Goal: Task Accomplishment & Management: Manage account settings

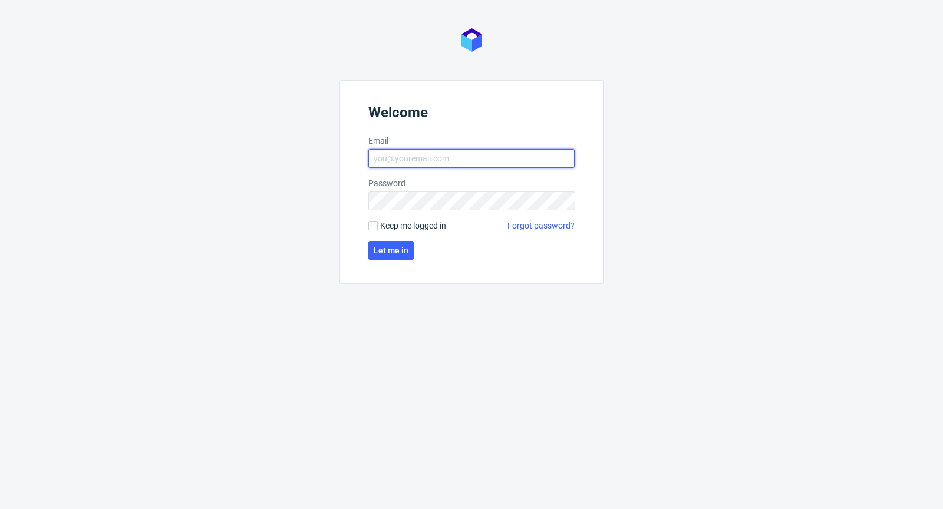
type input "michal.palasek@packhelp.com"
click at [397, 222] on span "Keep me logged in" at bounding box center [413, 226] width 66 height 12
click at [378, 222] on input "Keep me logged in" at bounding box center [372, 225] width 9 height 9
checkbox input "true"
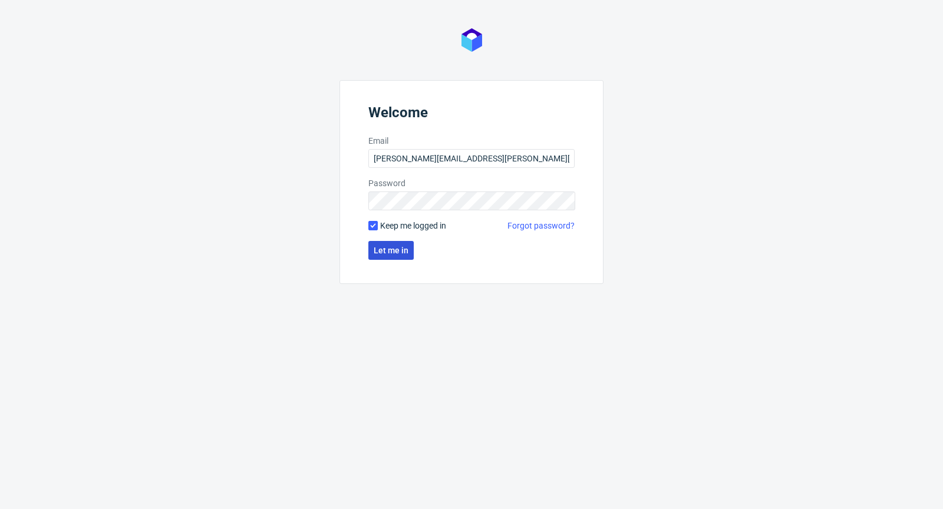
click at [401, 245] on button "Let me in" at bounding box center [390, 250] width 45 height 19
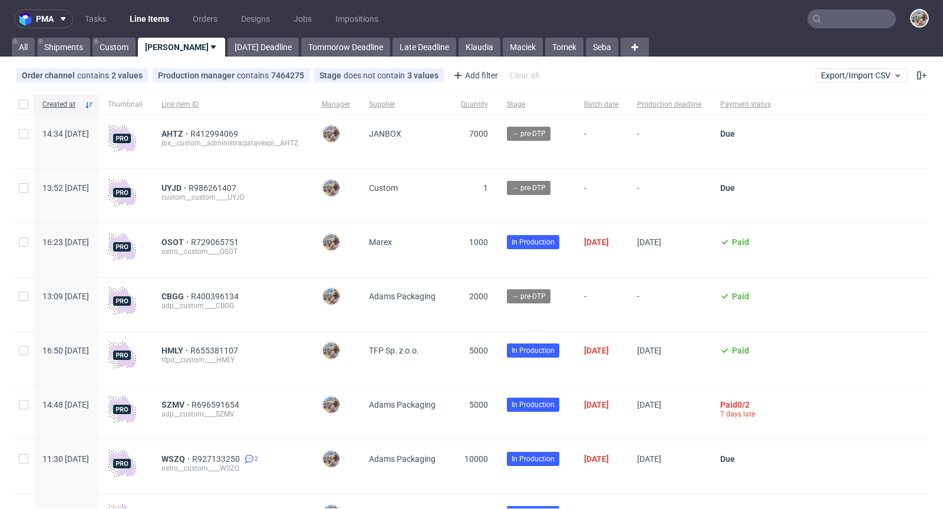
click at [843, 21] on input "text" at bounding box center [852, 18] width 88 height 19
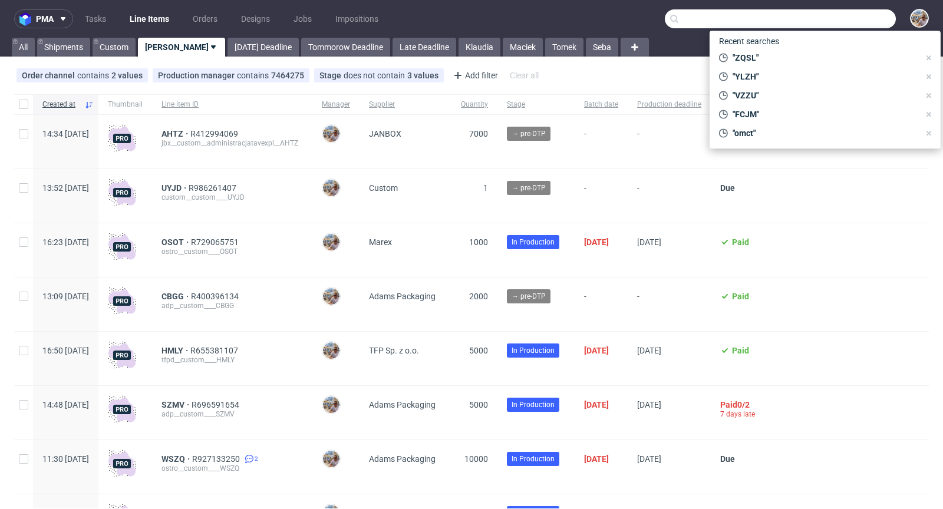
paste input "R976894882"
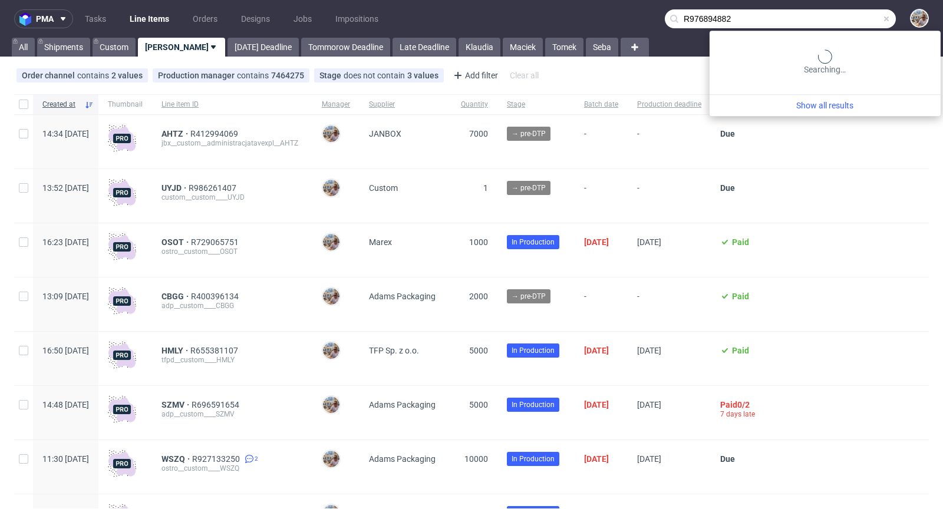
type input "R976894882"
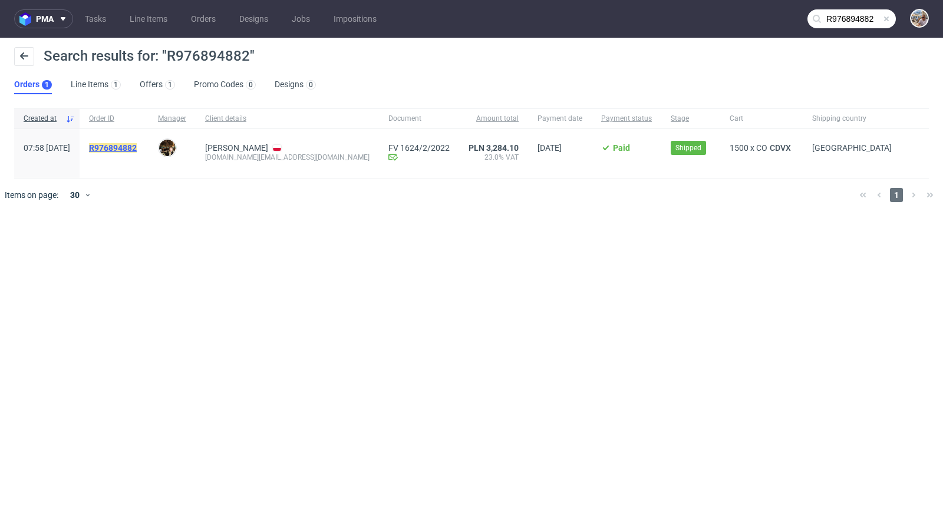
click at [137, 144] on mark "R976894882" at bounding box center [113, 147] width 48 height 9
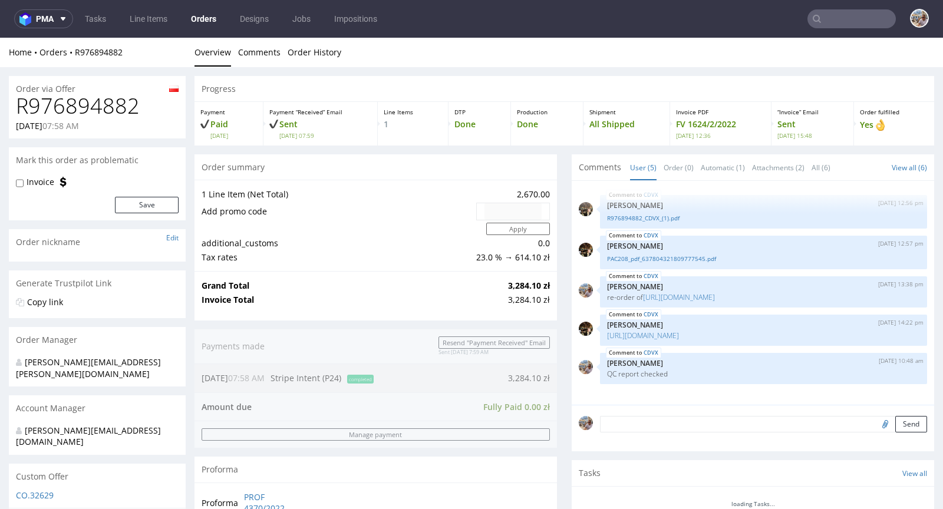
scroll to position [410, 0]
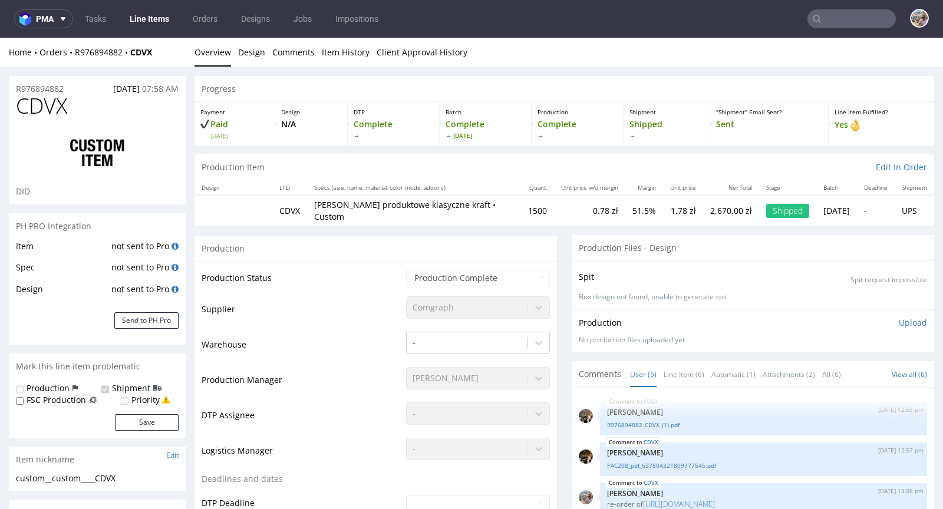
select select "done"
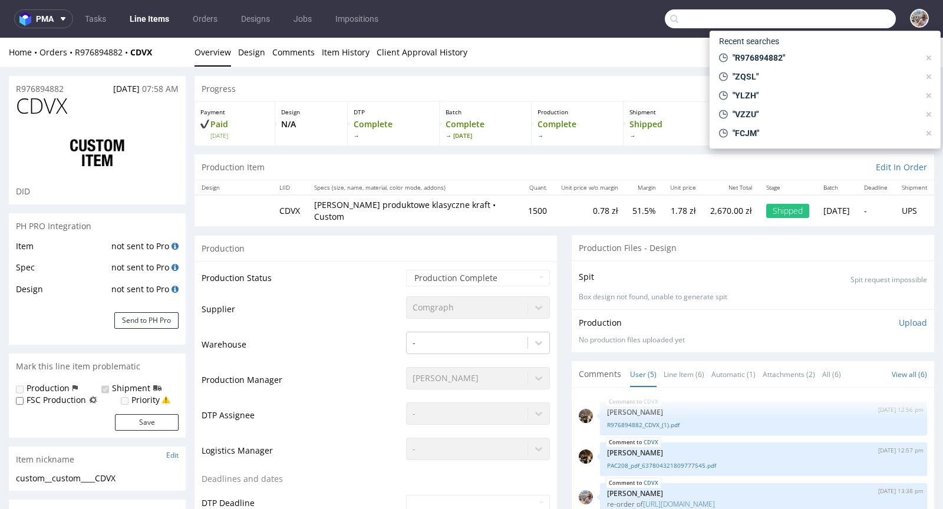
click at [858, 21] on input "text" at bounding box center [780, 18] width 231 height 19
paste input "GBTF"
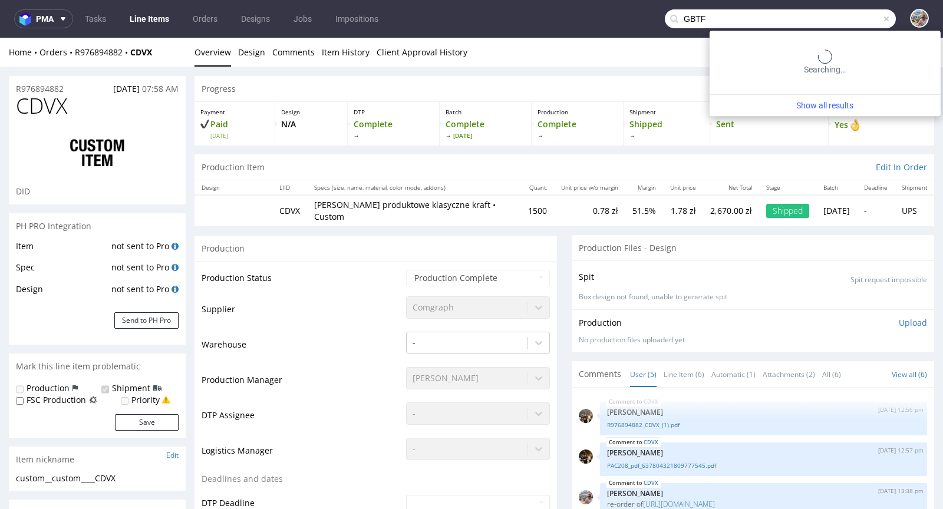
type input "GBTF"
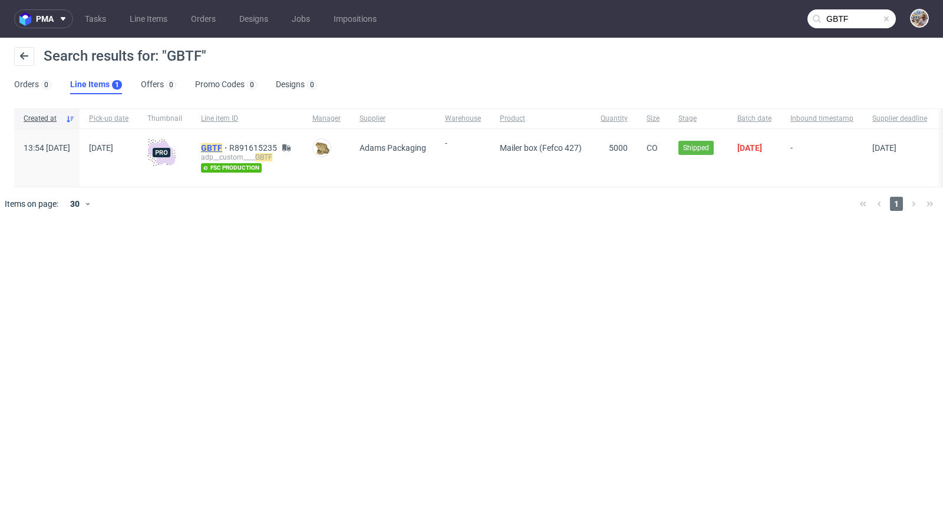
click at [222, 146] on mark "GBTF" at bounding box center [211, 147] width 21 height 9
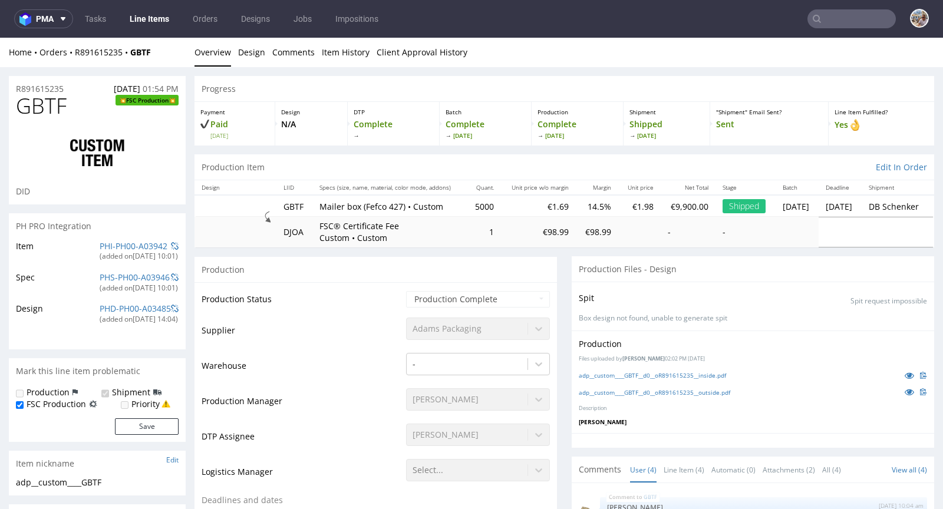
select select "in_progress"
drag, startPoint x: 157, startPoint y: 51, endPoint x: 73, endPoint y: 54, distance: 84.4
click at [73, 54] on div "Home Orders R891615235 GBTF" at bounding box center [97, 53] width 177 height 12
copy div "R891615235 GBTF"
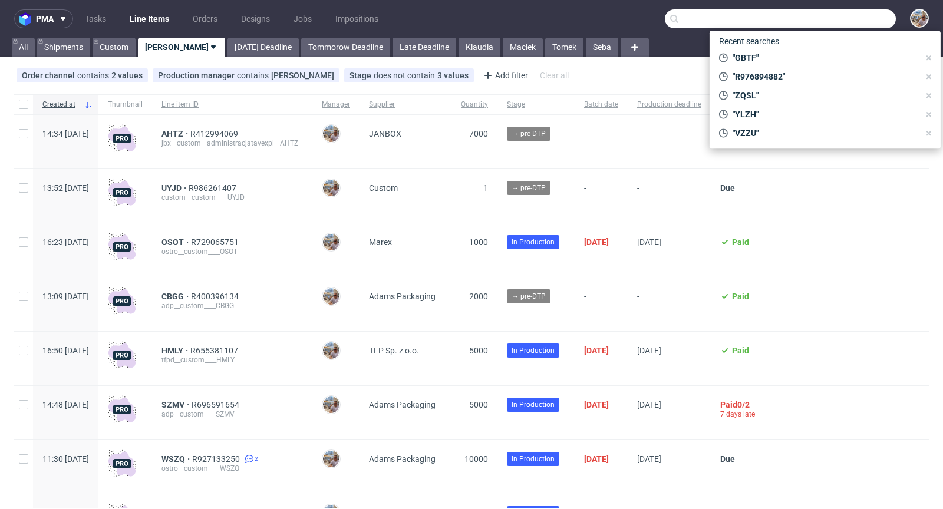
click at [839, 20] on input "text" at bounding box center [780, 18] width 231 height 19
paste input "DUYE"
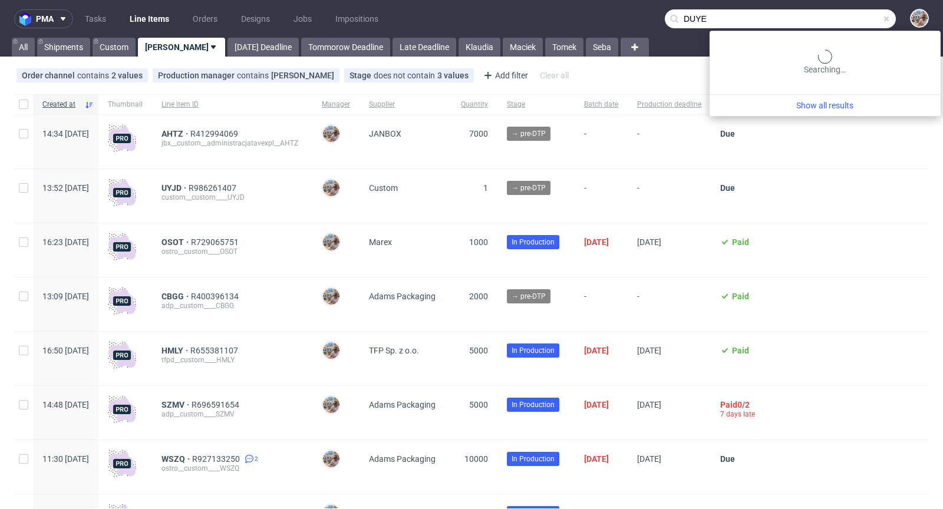
type input "DUYE"
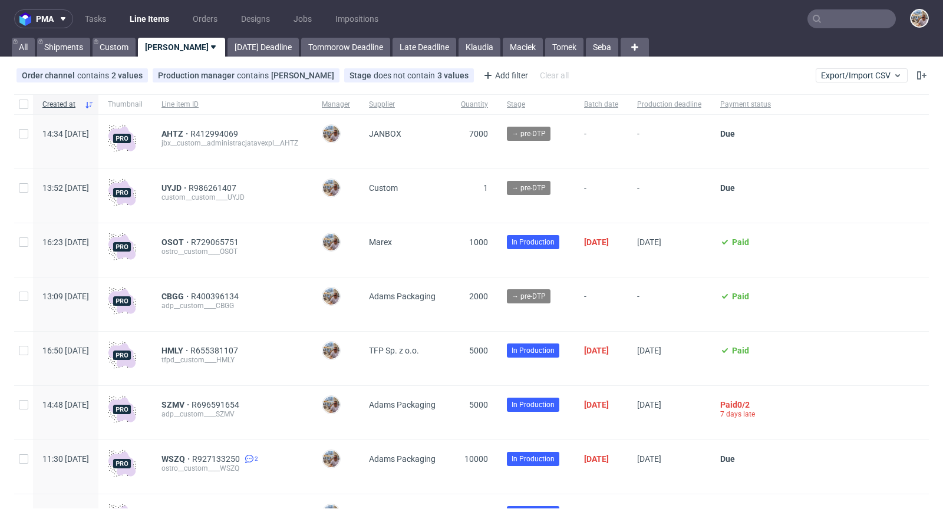
click at [838, 17] on input "text" at bounding box center [852, 18] width 88 height 19
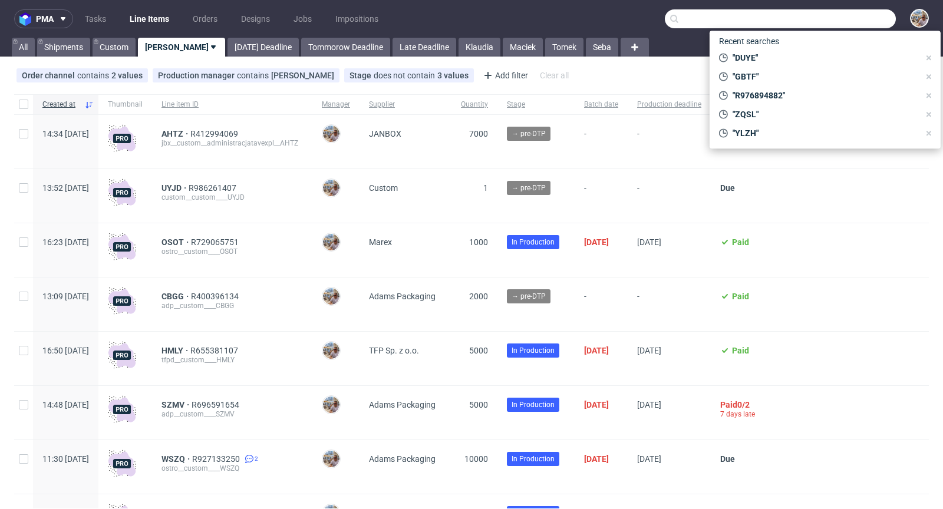
paste input "PGYZ"
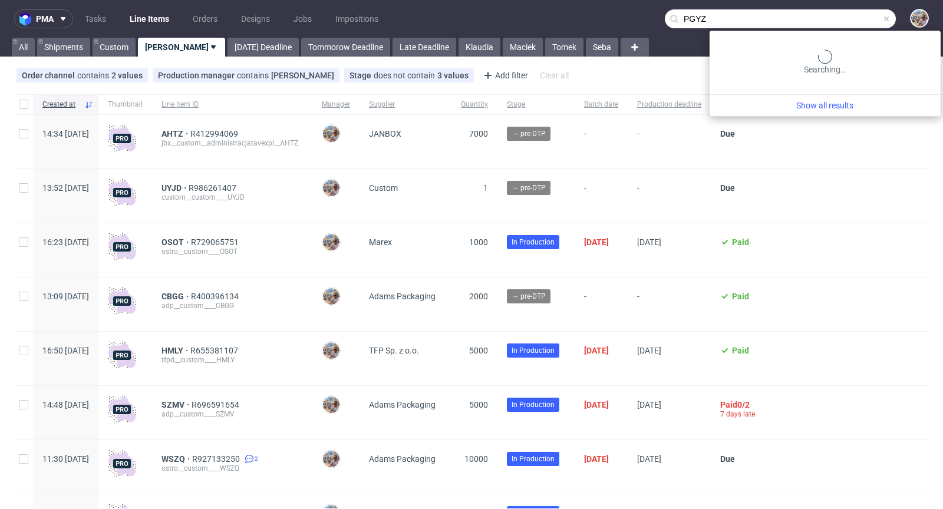
type input "PGYZ"
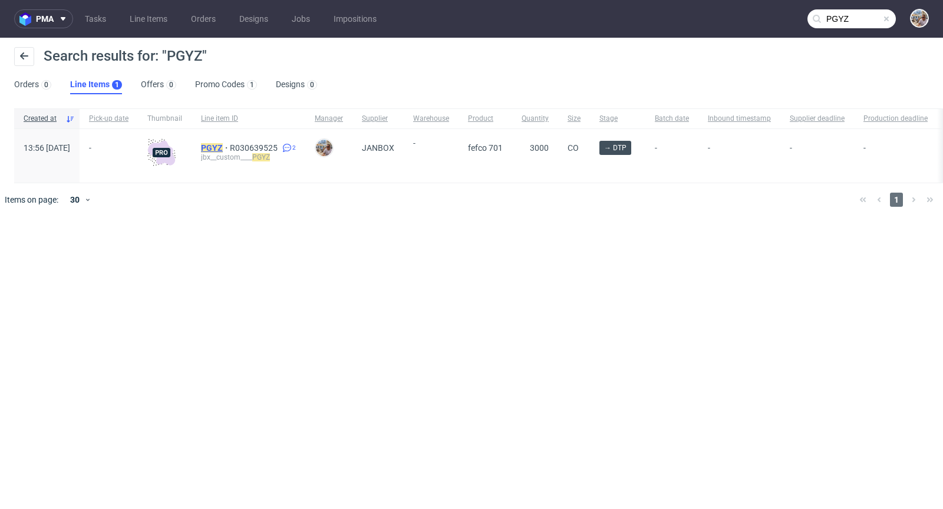
click at [223, 143] on mark "PGYZ" at bounding box center [212, 147] width 22 height 9
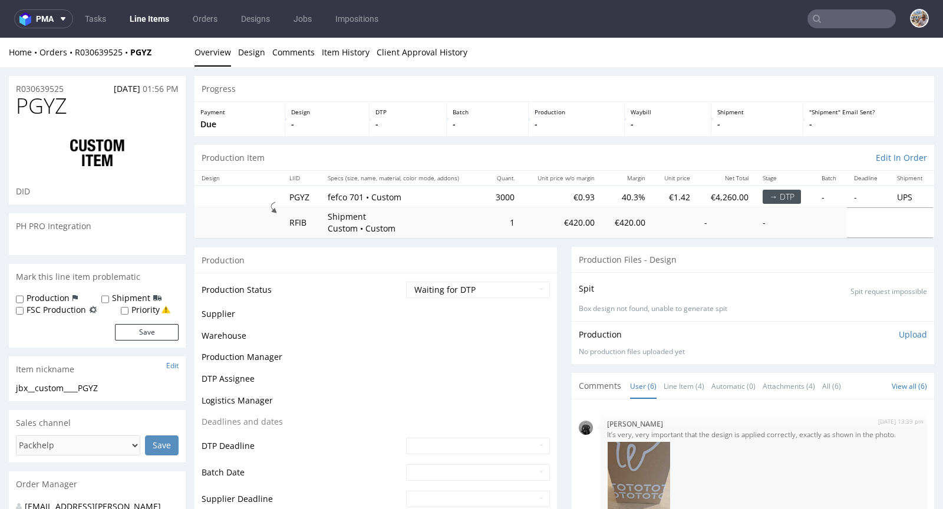
scroll to position [325, 0]
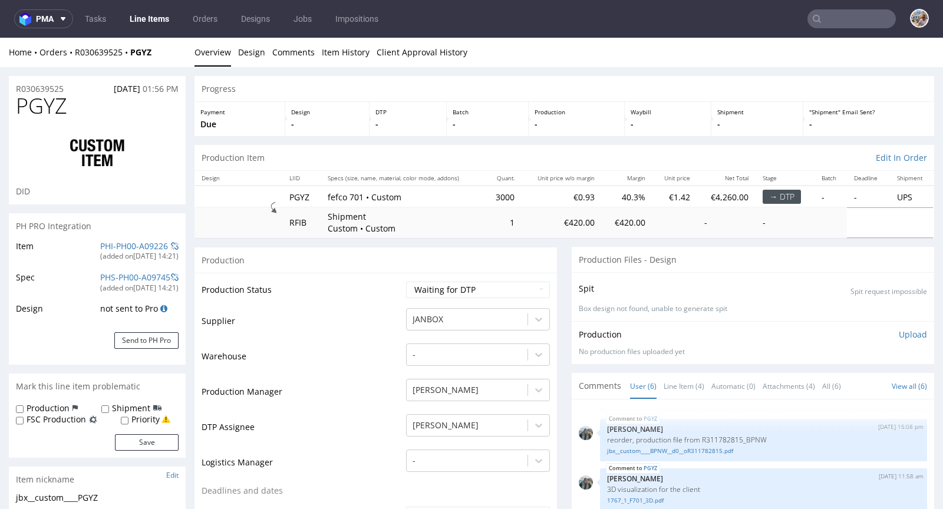
select select "in_progress"
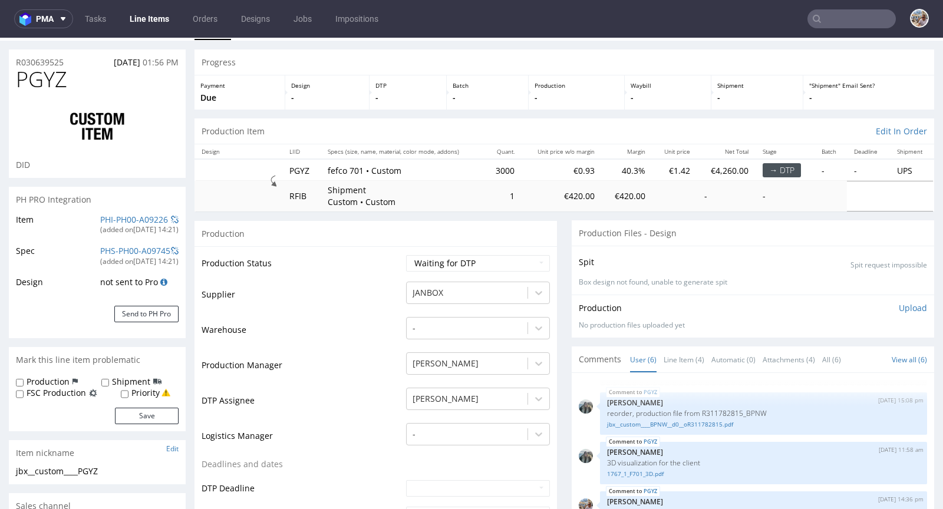
scroll to position [0, 0]
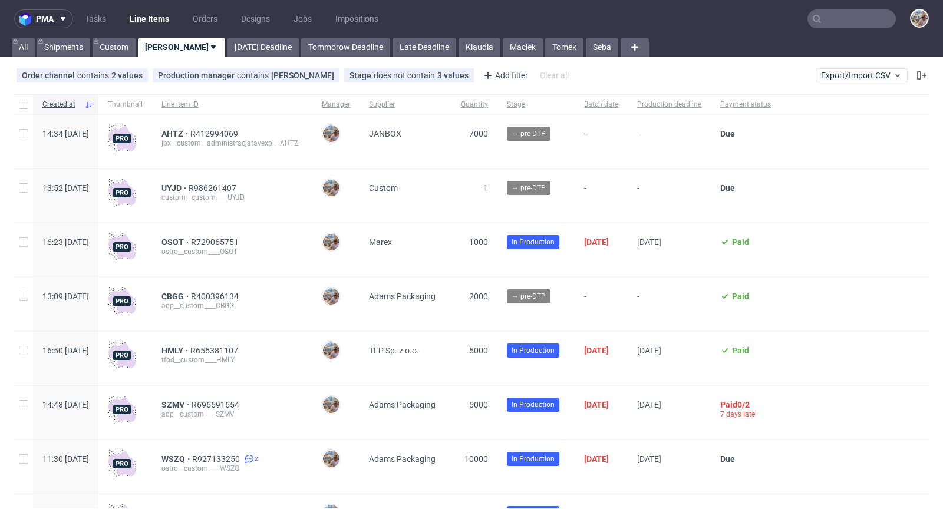
click at [829, 24] on input "text" at bounding box center [852, 18] width 88 height 19
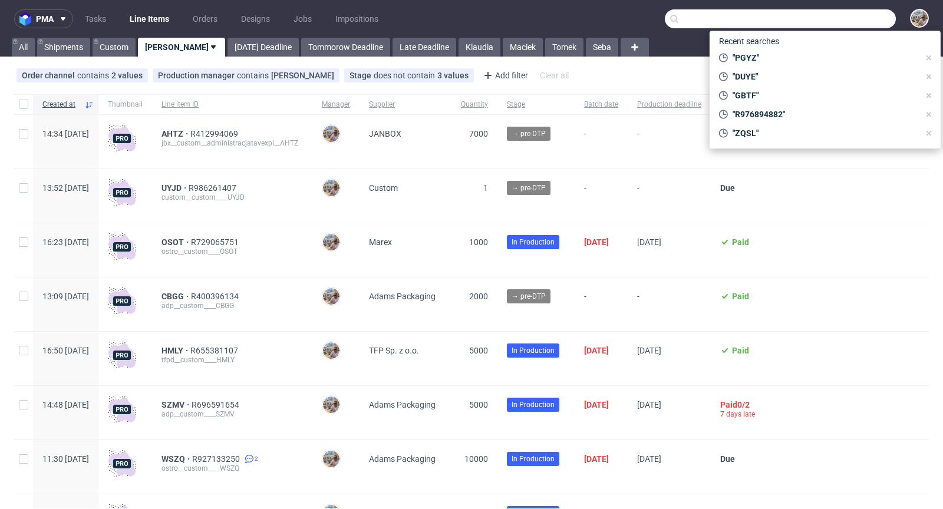
paste input "SSHH"
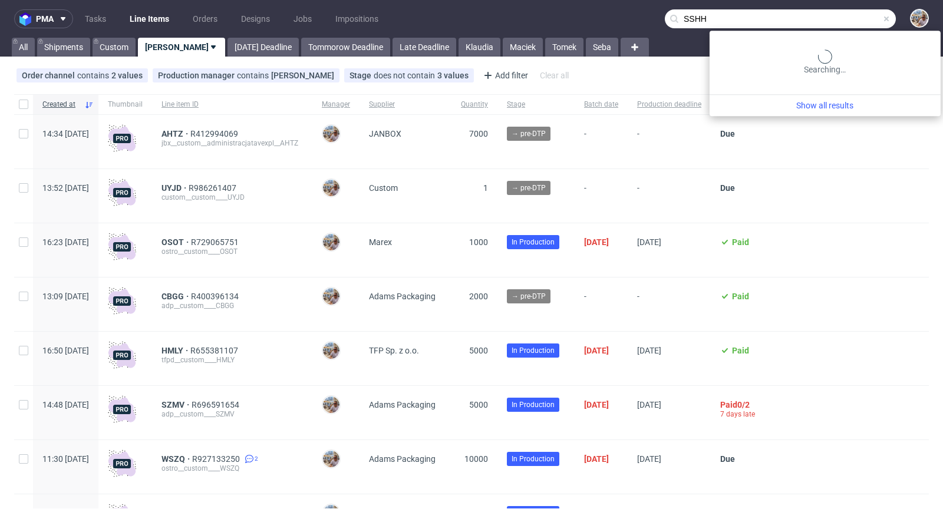
type input "SSHH"
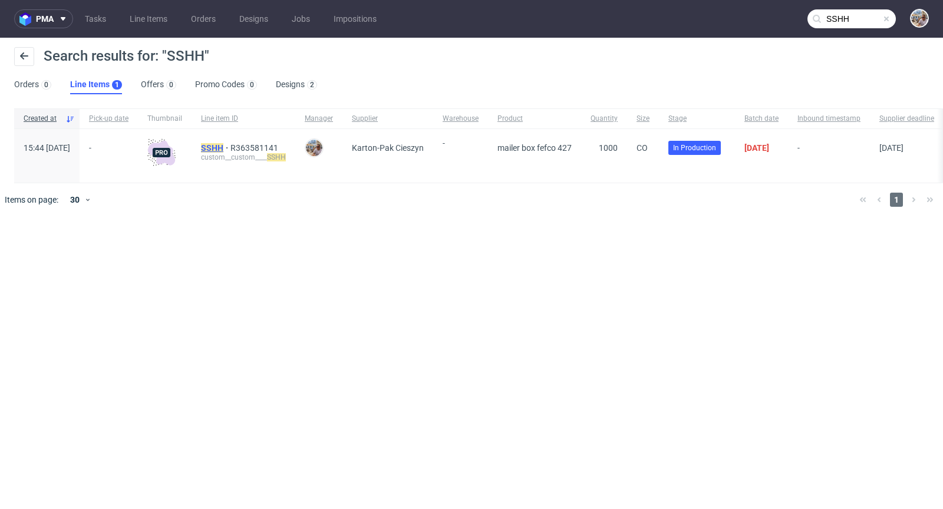
click at [223, 143] on mark "SSHH" at bounding box center [212, 147] width 22 height 9
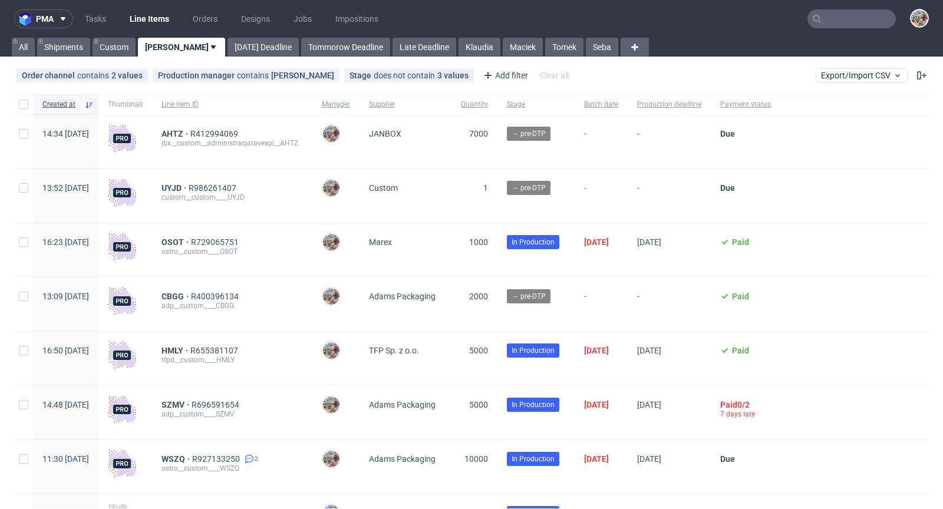
click at [829, 29] on nav "pma Tasks Line Items Orders Designs Jobs Impositions" at bounding box center [471, 19] width 943 height 38
click at [833, 25] on input "text" at bounding box center [852, 18] width 88 height 19
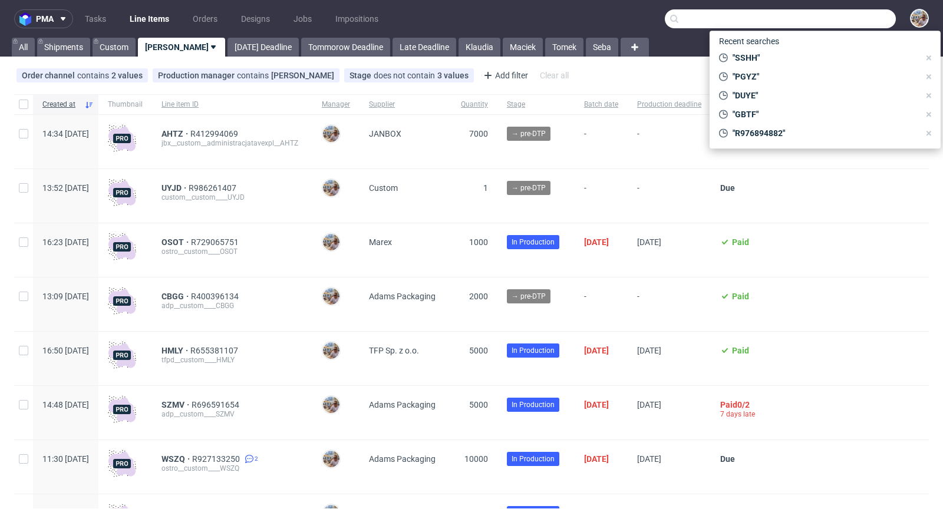
paste input "HMLY"
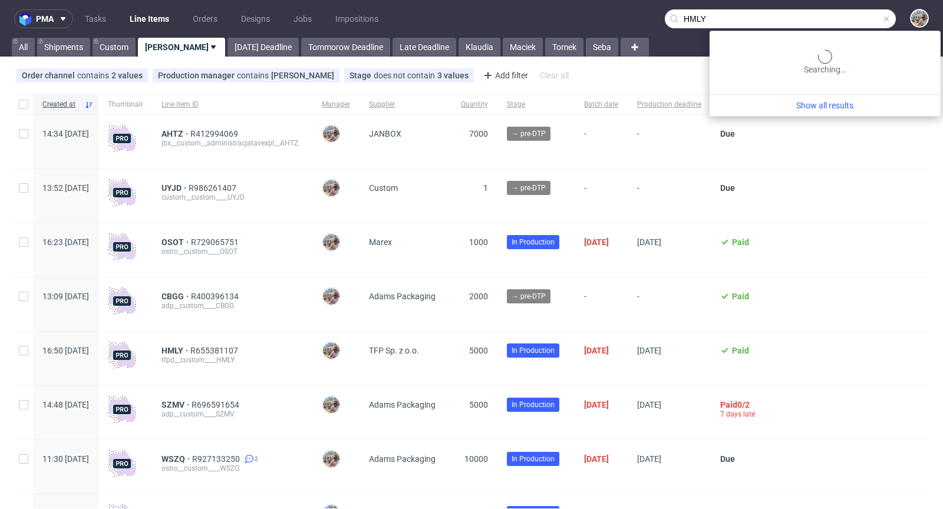
type input "HMLY"
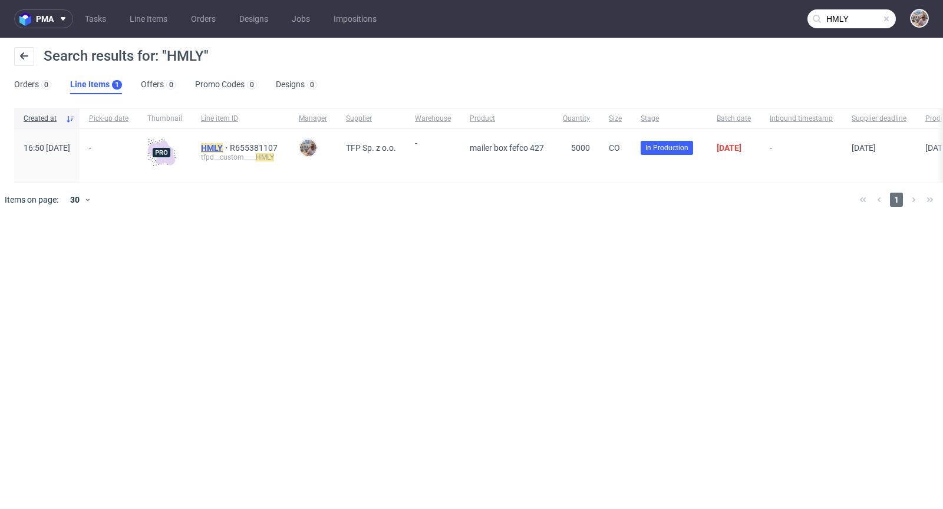
click at [223, 143] on mark "HMLY" at bounding box center [212, 147] width 22 height 9
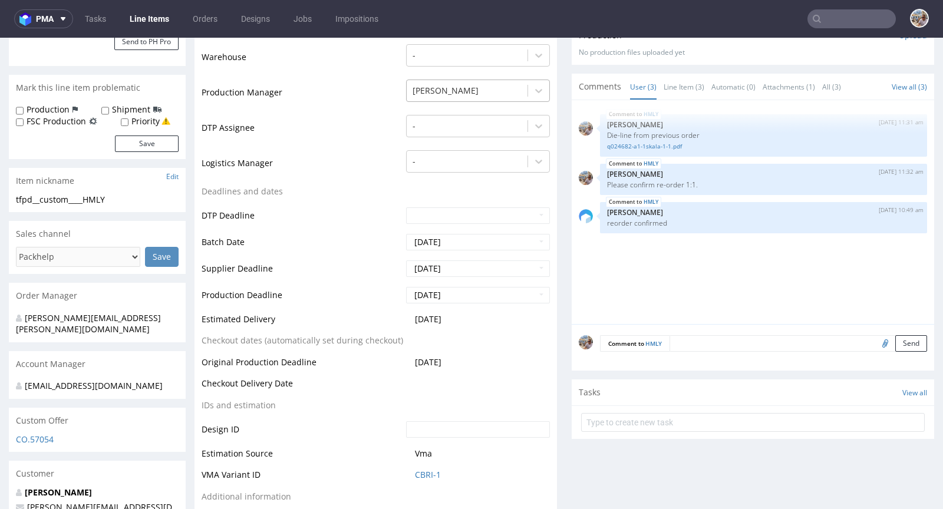
scroll to position [283, 0]
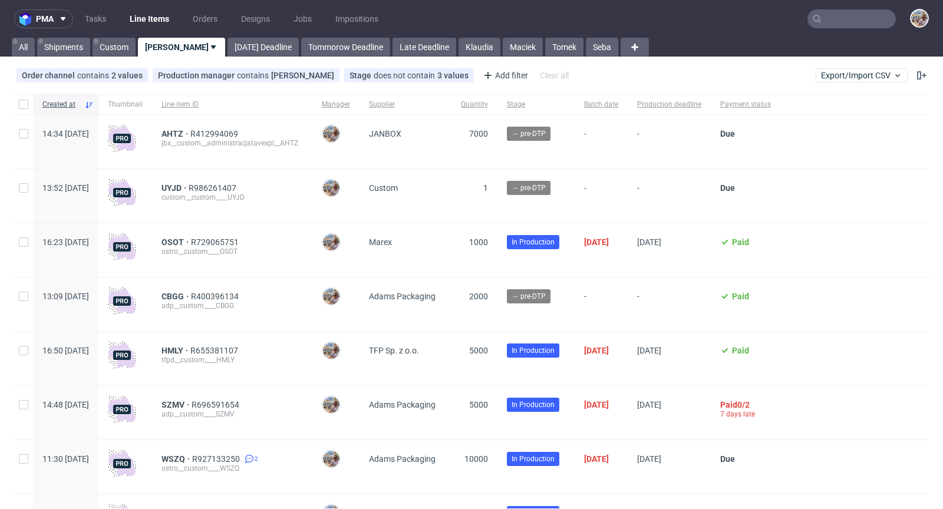
click at [843, 17] on input "text" at bounding box center [852, 18] width 88 height 19
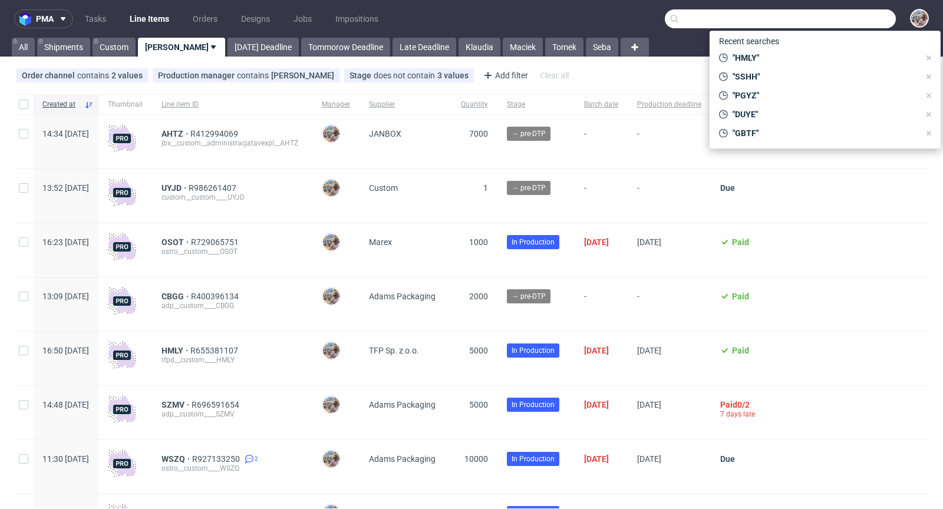
paste input "R909708465"
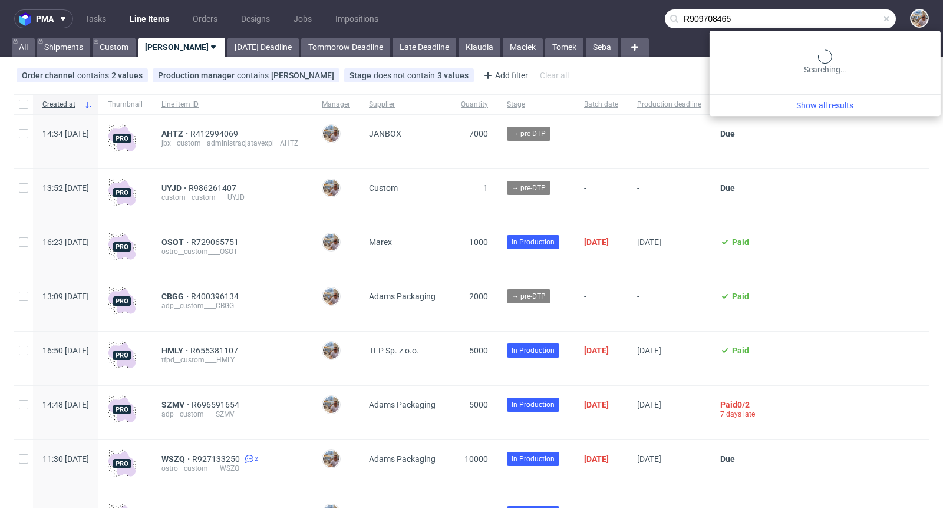
type input "R909708465"
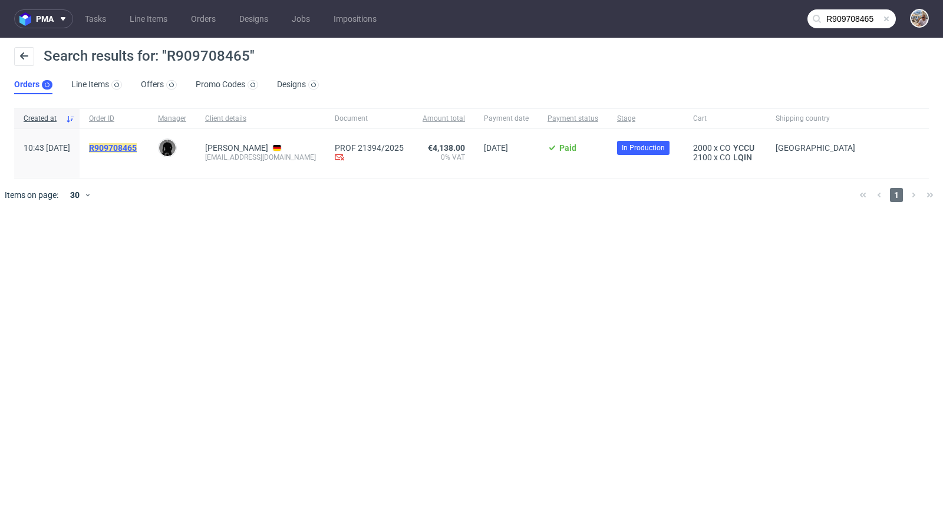
click at [137, 147] on mark "R909708465" at bounding box center [113, 147] width 48 height 9
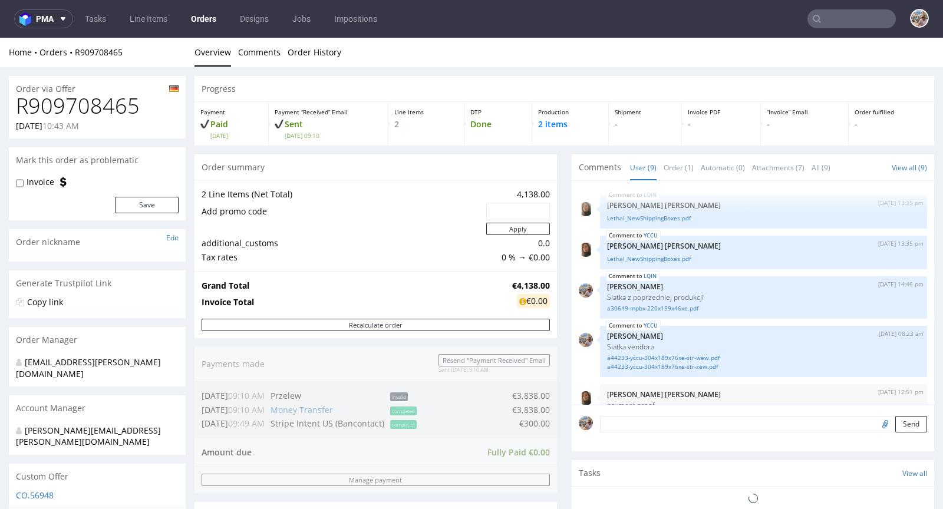
scroll to position [222, 0]
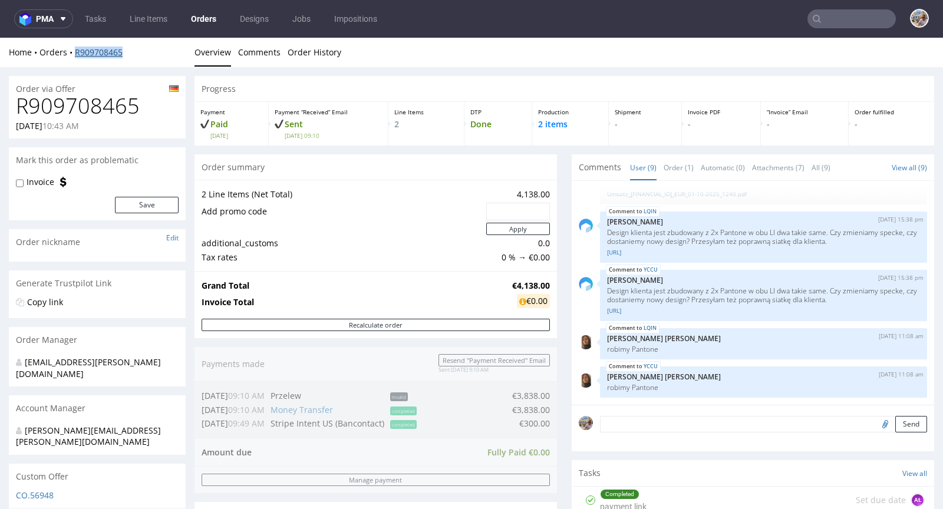
drag, startPoint x: 139, startPoint y: 53, endPoint x: 74, endPoint y: 52, distance: 64.9
click at [74, 52] on div "Home Orders R909708465" at bounding box center [97, 53] width 177 height 12
copy link "R909708465"
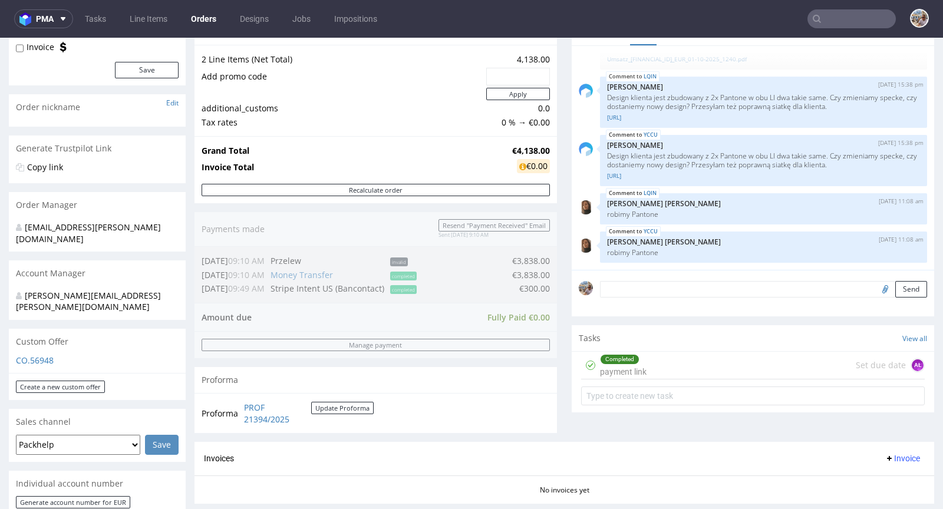
scroll to position [381, 0]
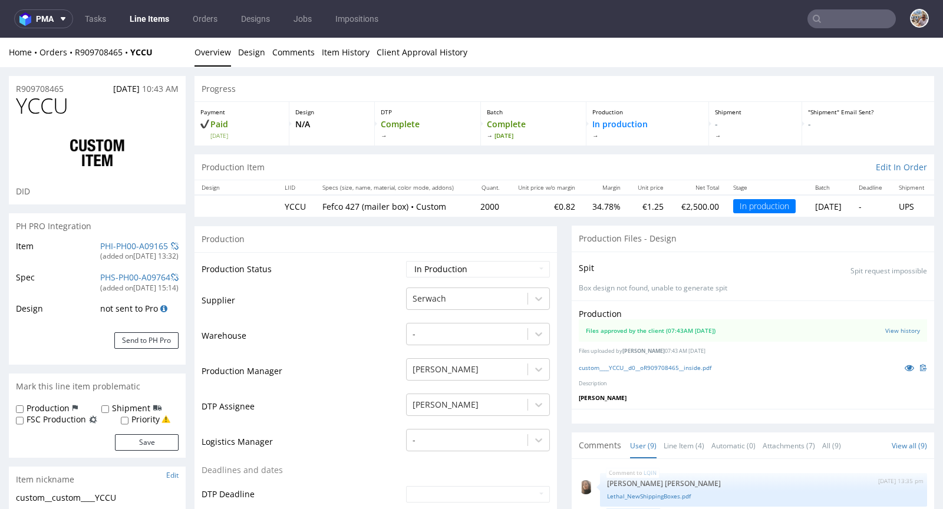
scroll to position [222, 0]
click at [905, 364] on icon at bounding box center [909, 368] width 9 height 8
click at [117, 241] on link "PHI-PH00-A09165" at bounding box center [134, 246] width 68 height 11
click at [905, 367] on icon at bounding box center [909, 368] width 9 height 8
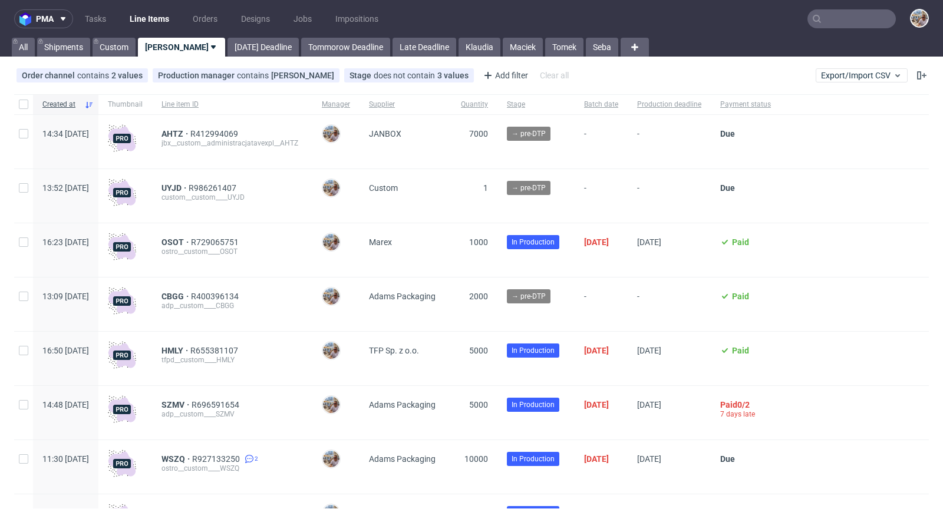
click at [851, 18] on input "text" at bounding box center [852, 18] width 88 height 19
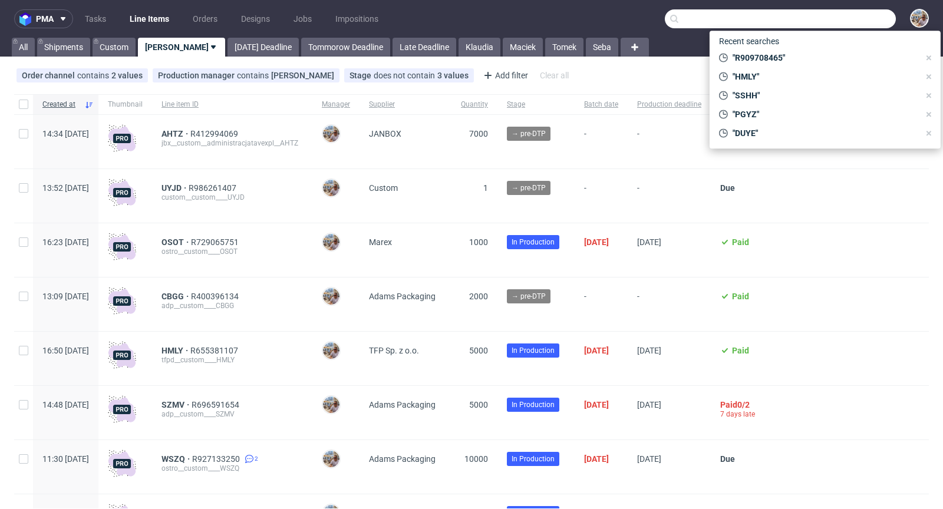
paste input "VZZU"
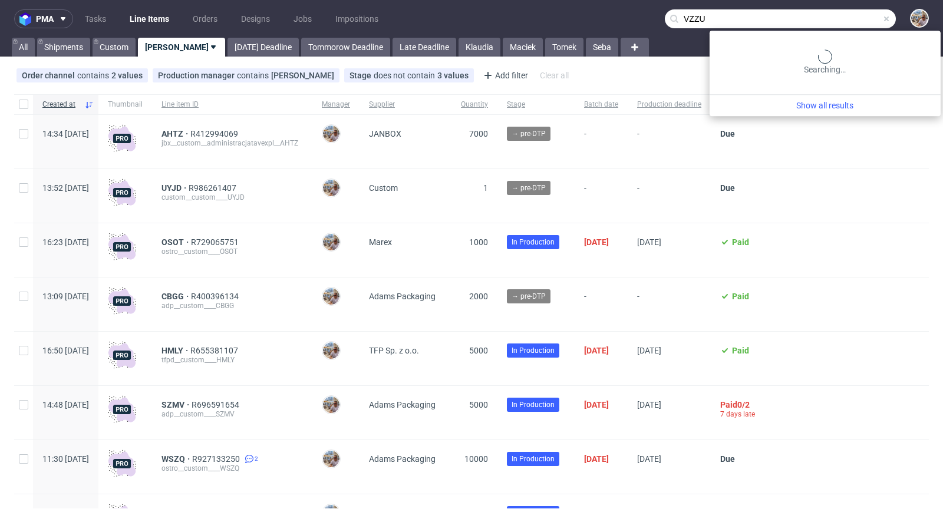
type input "VZZU"
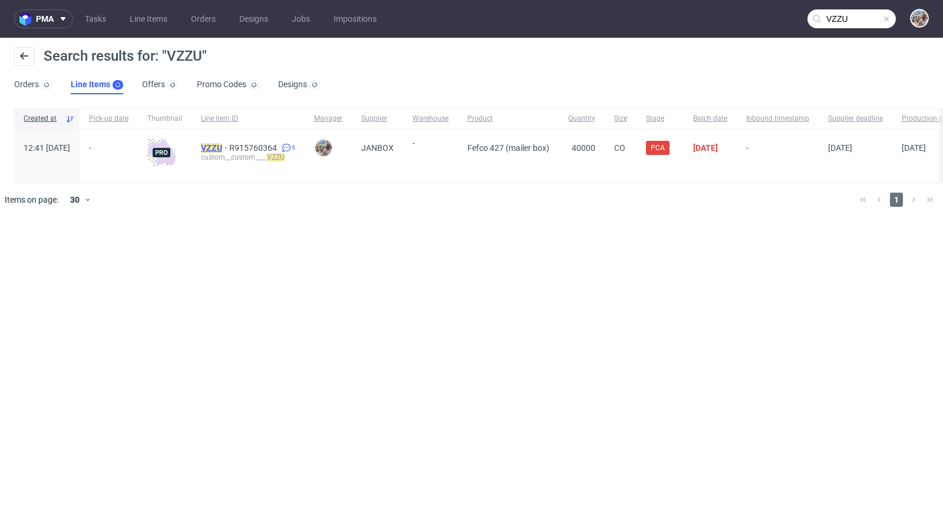
click at [222, 148] on mark "VZZU" at bounding box center [211, 147] width 21 height 9
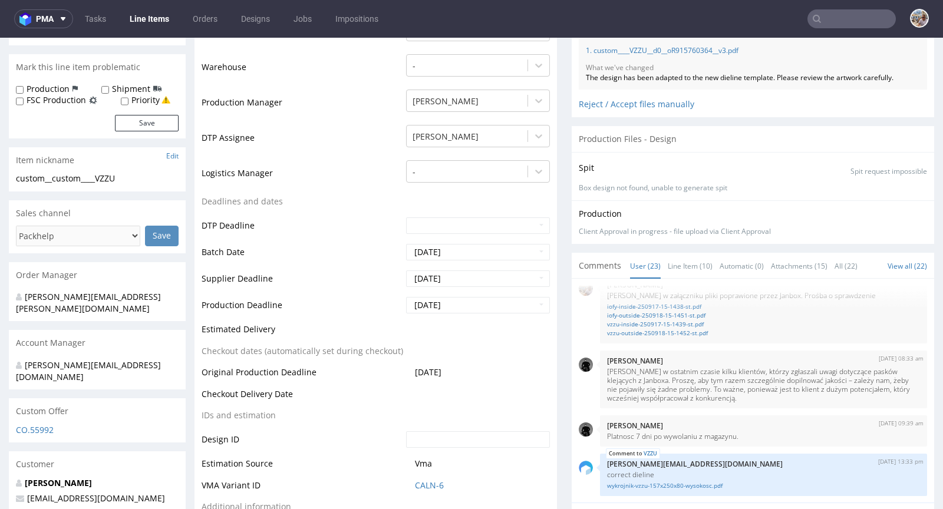
scroll to position [338, 0]
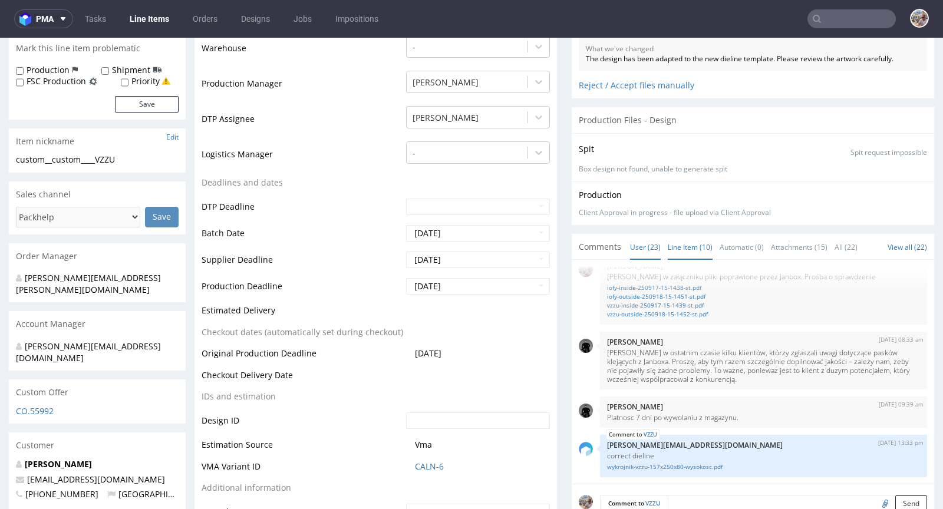
click at [680, 248] on link "Line Item (10)" at bounding box center [690, 247] width 45 height 25
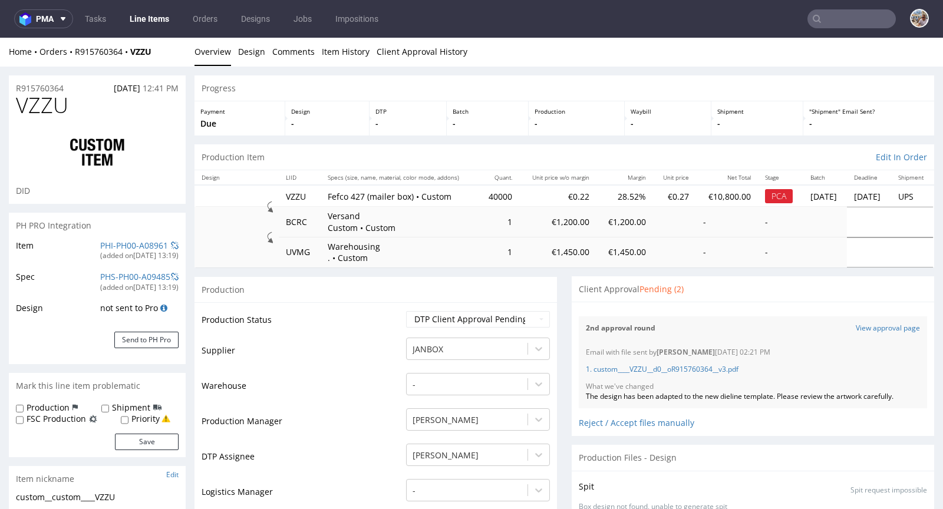
scroll to position [0, 0]
click at [340, 47] on link "Item History" at bounding box center [346, 52] width 48 height 29
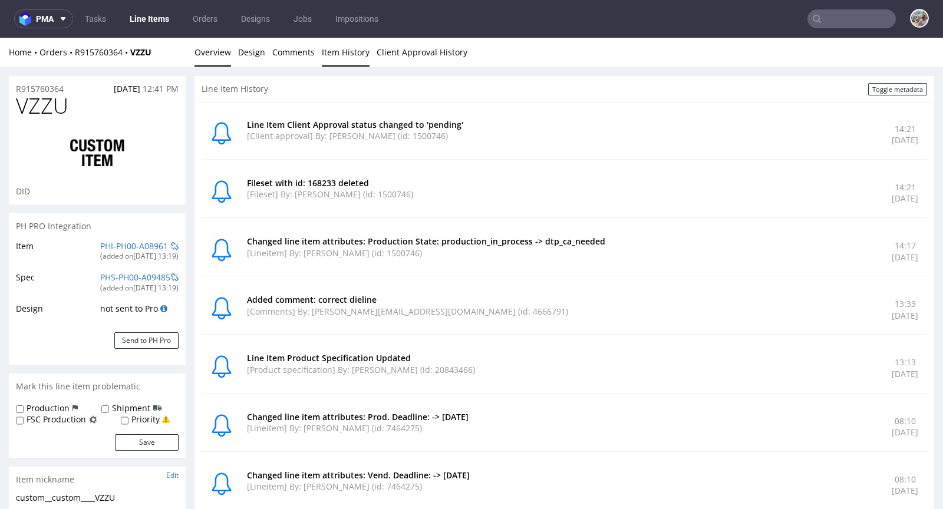
click at [213, 49] on link "Overview" at bounding box center [213, 52] width 37 height 29
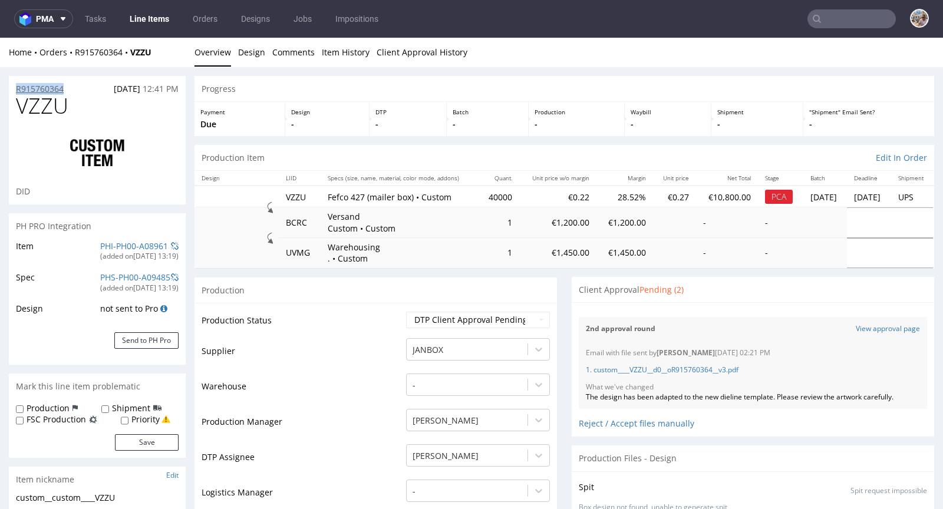
drag, startPoint x: 70, startPoint y: 85, endPoint x: 17, endPoint y: 87, distance: 53.1
click at [17, 87] on div "R915760364 22.08.2025 12:41 PM" at bounding box center [97, 85] width 177 height 19
copy p "R915760364"
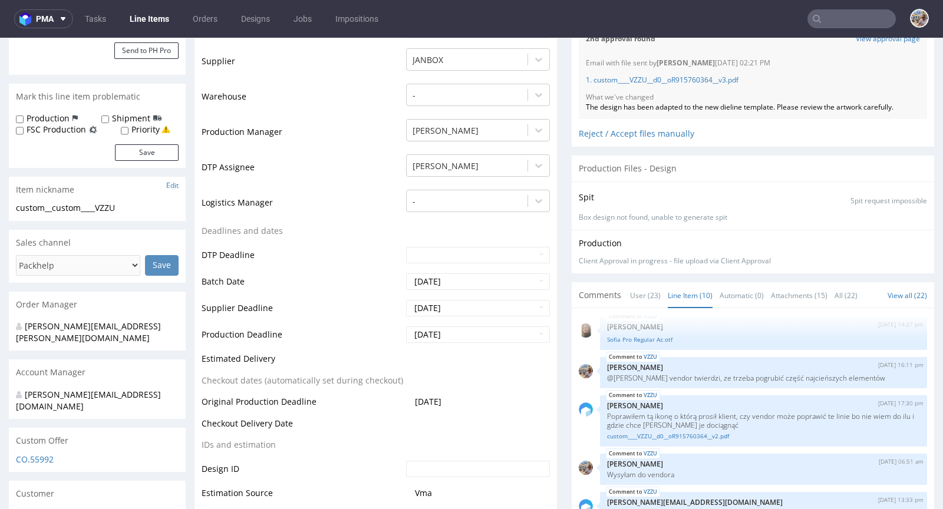
scroll to position [403, 0]
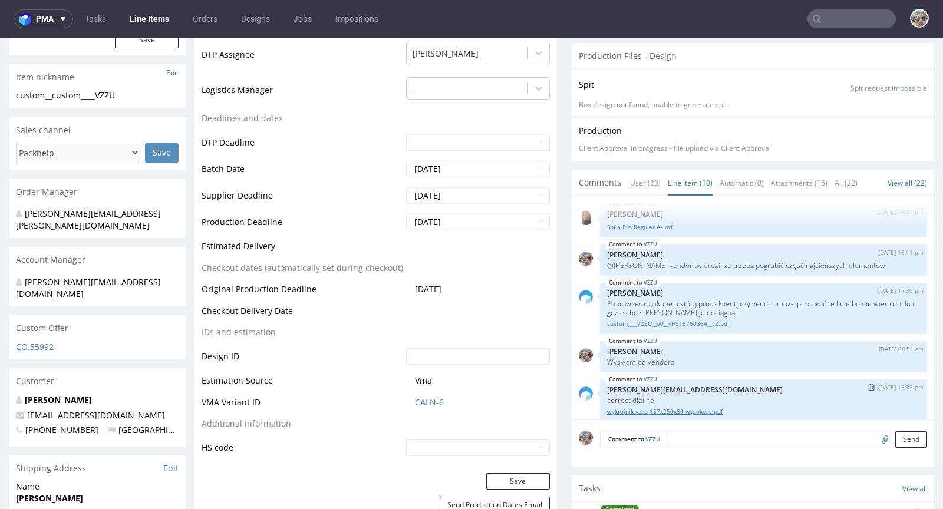
click at [630, 407] on link "wykrojnik-vzzu-157x250x80-wysokosc.pdf" at bounding box center [763, 411] width 313 height 9
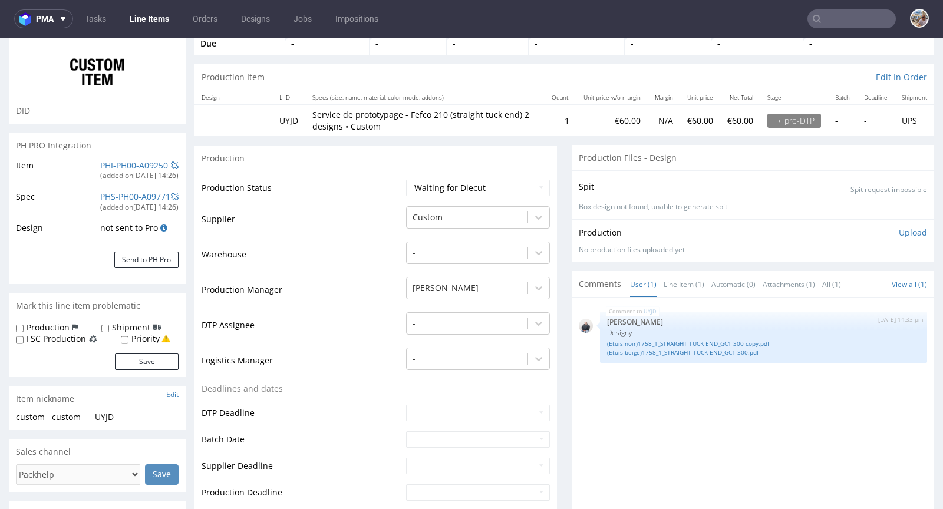
scroll to position [182, 0]
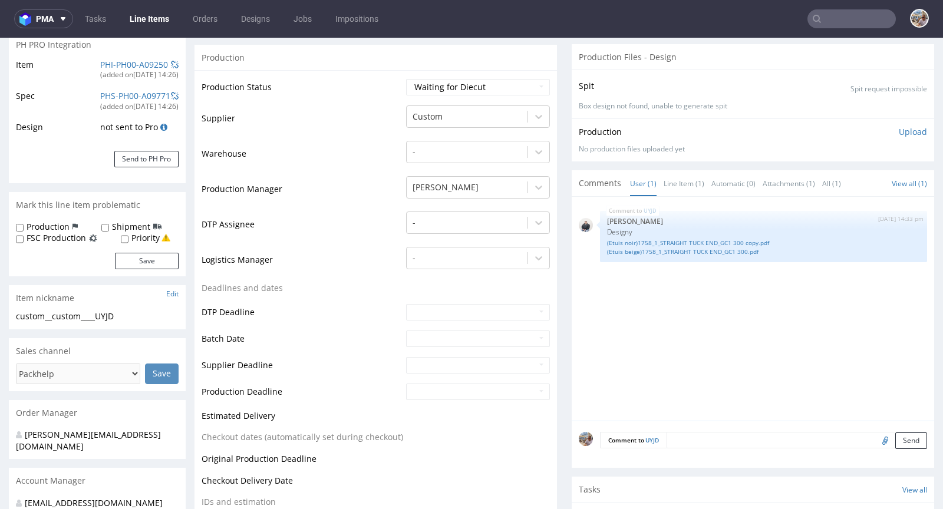
click at [703, 434] on textarea at bounding box center [797, 440] width 261 height 17
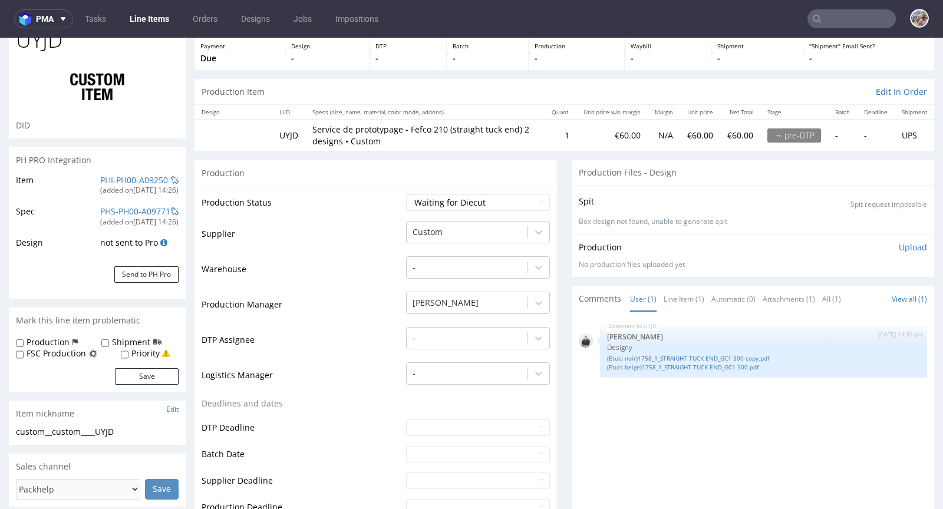
scroll to position [0, 0]
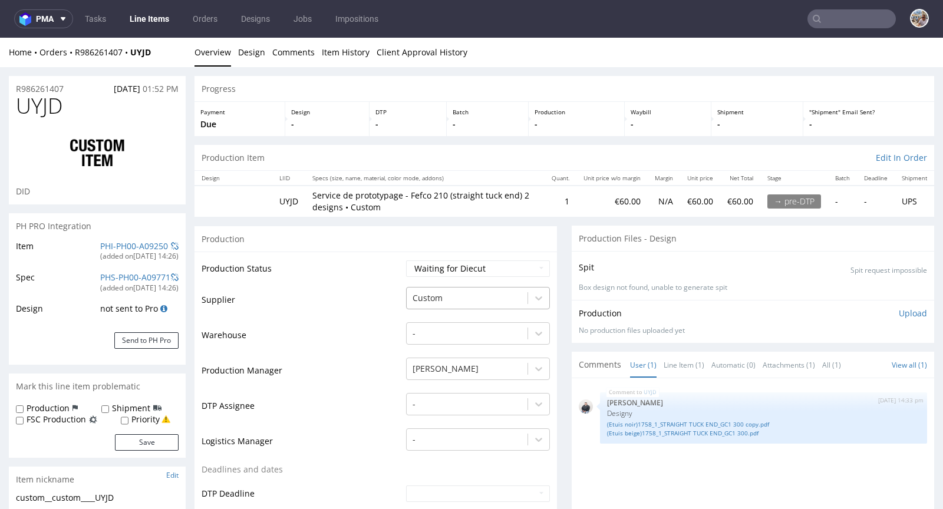
type textarea "Siatka vendora"
click at [450, 295] on div at bounding box center [467, 298] width 109 height 14
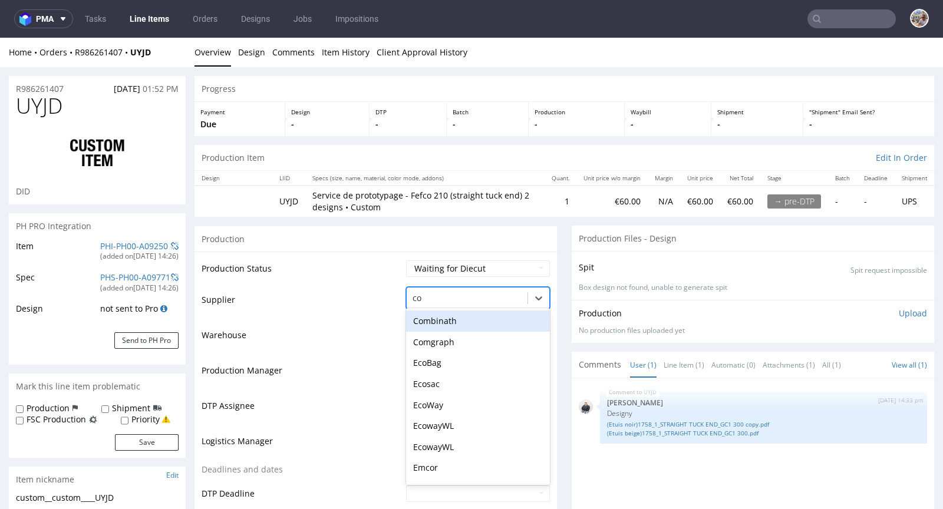
type input "com"
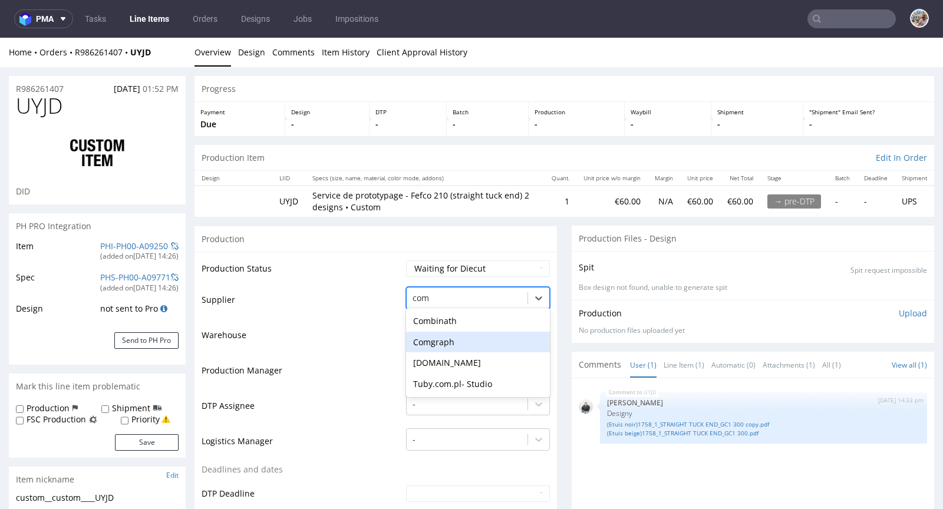
click at [463, 341] on div "Comgraph" at bounding box center [478, 342] width 144 height 21
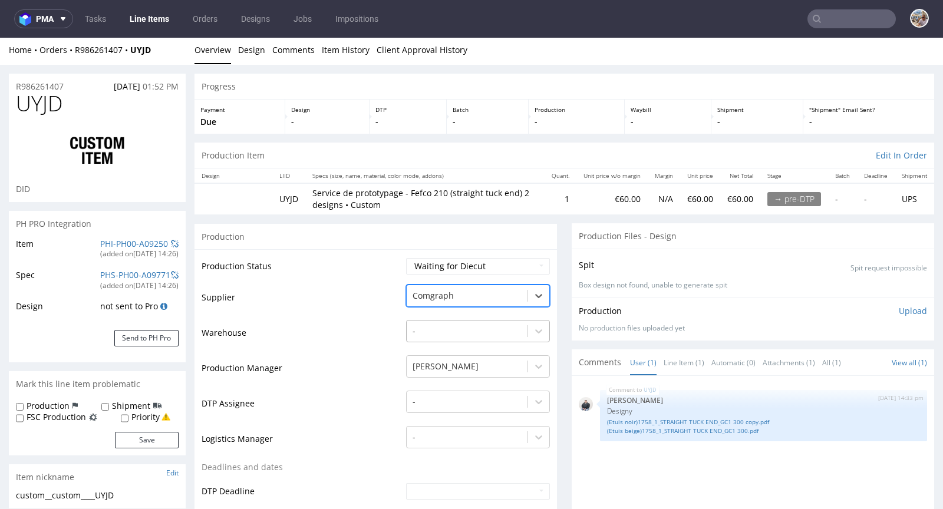
scroll to position [375, 0]
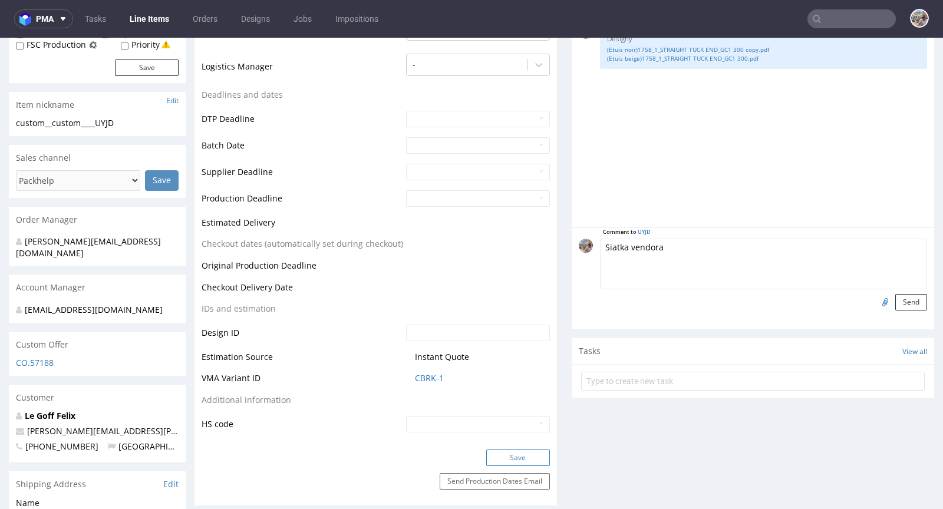
click at [506, 452] on button "Save" at bounding box center [518, 458] width 64 height 17
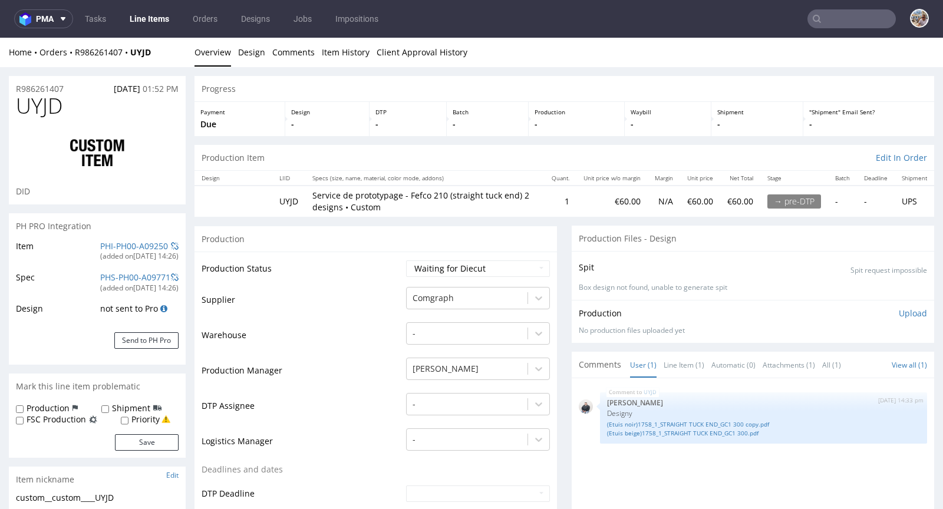
scroll to position [265, 0]
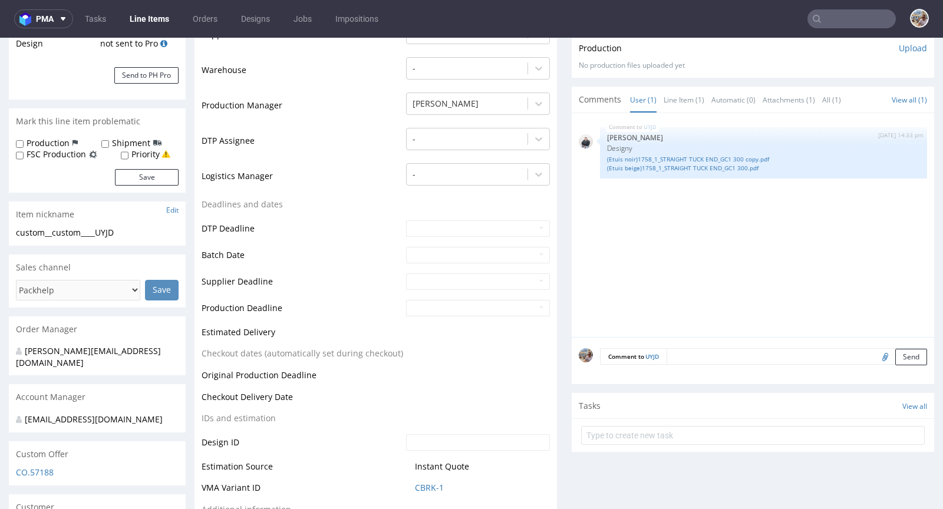
click at [875, 355] on input "file" at bounding box center [883, 356] width 17 height 15
type input "C:\fakepath\siatka-72x72x145.pdf"
click at [895, 354] on button "Send" at bounding box center [911, 357] width 32 height 17
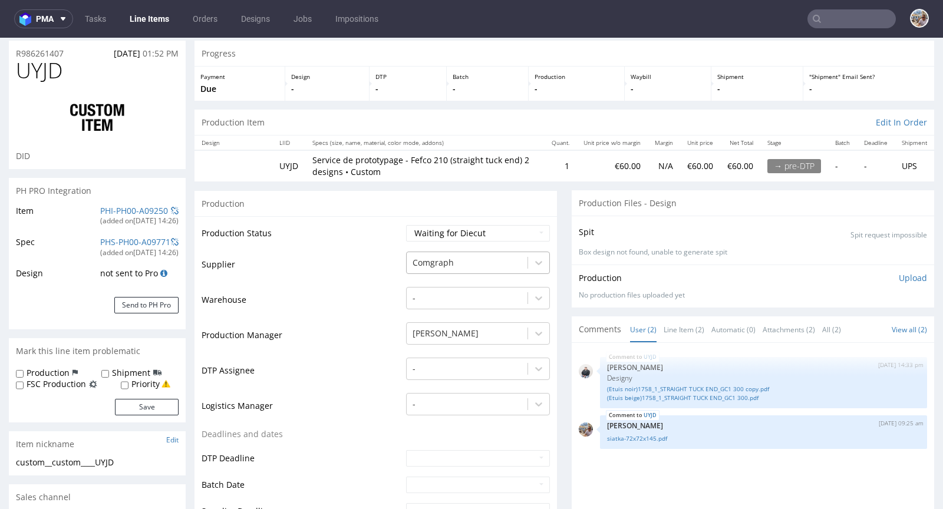
scroll to position [93, 0]
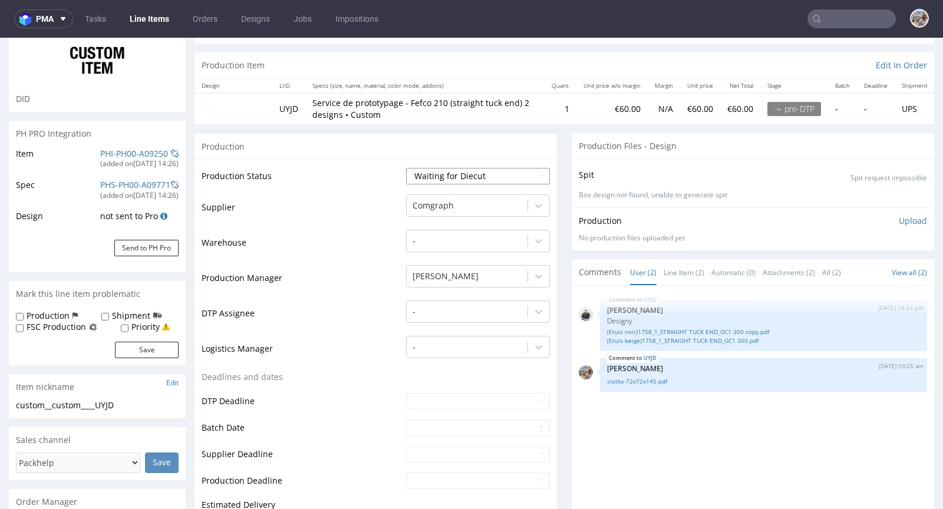
click at [463, 175] on select "Waiting for Artwork Waiting for Diecut Waiting for Mockup Waiting for DTP Waiti…" at bounding box center [478, 176] width 144 height 17
select select "dtp_waiting_for_check"
click at [406, 168] on select "Waiting for Artwork Waiting for Diecut Waiting for Mockup Waiting for DTP Waiti…" at bounding box center [478, 176] width 144 height 17
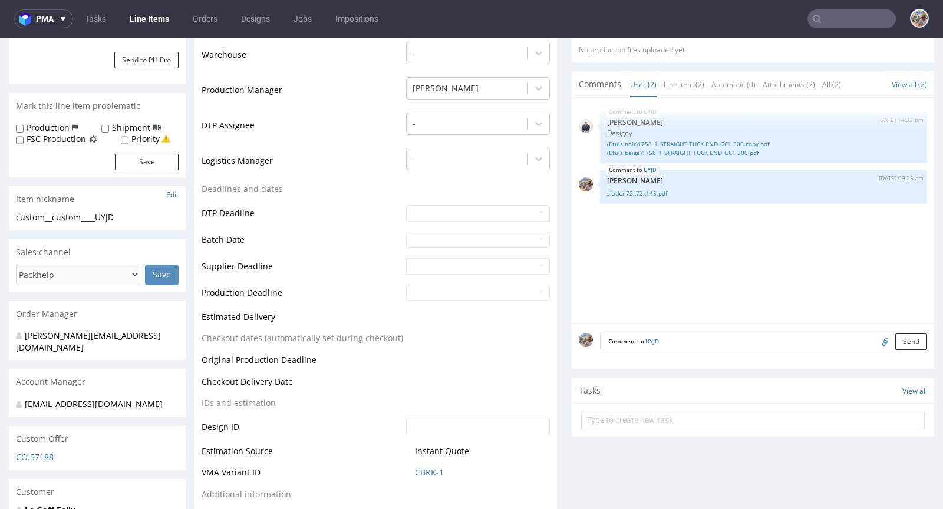
scroll to position [490, 0]
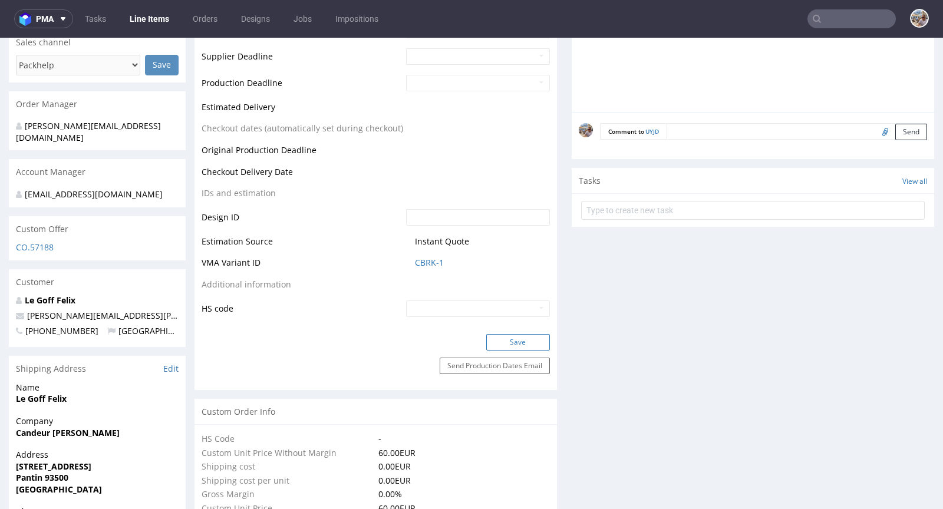
click at [514, 335] on button "Save" at bounding box center [518, 342] width 64 height 17
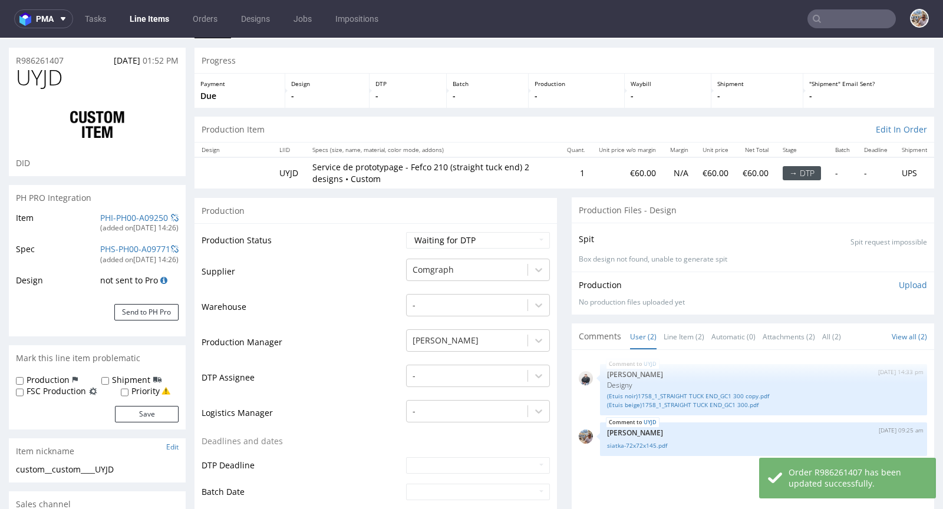
scroll to position [0, 0]
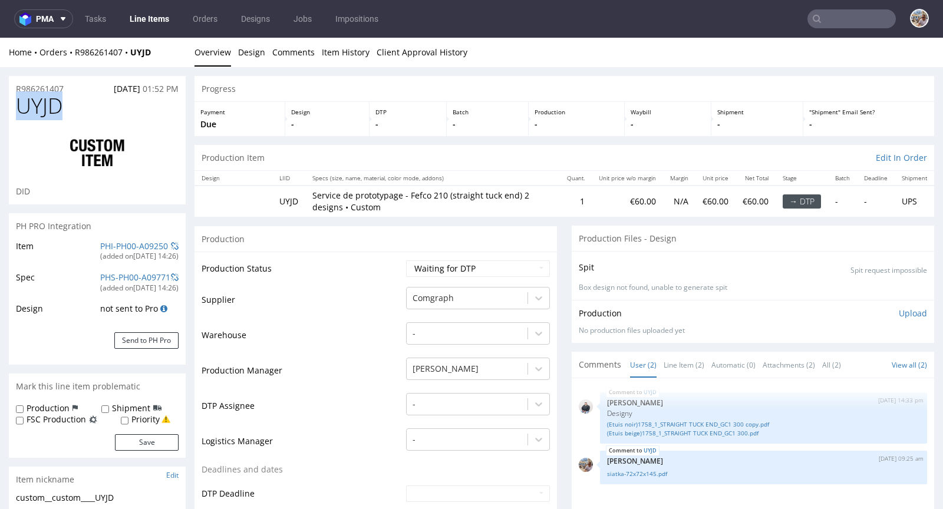
drag, startPoint x: 84, startPoint y: 105, endPoint x: 23, endPoint y: 109, distance: 60.9
click at [23, 109] on h1 "UYJD" at bounding box center [97, 106] width 163 height 24
copy span "UYJD"
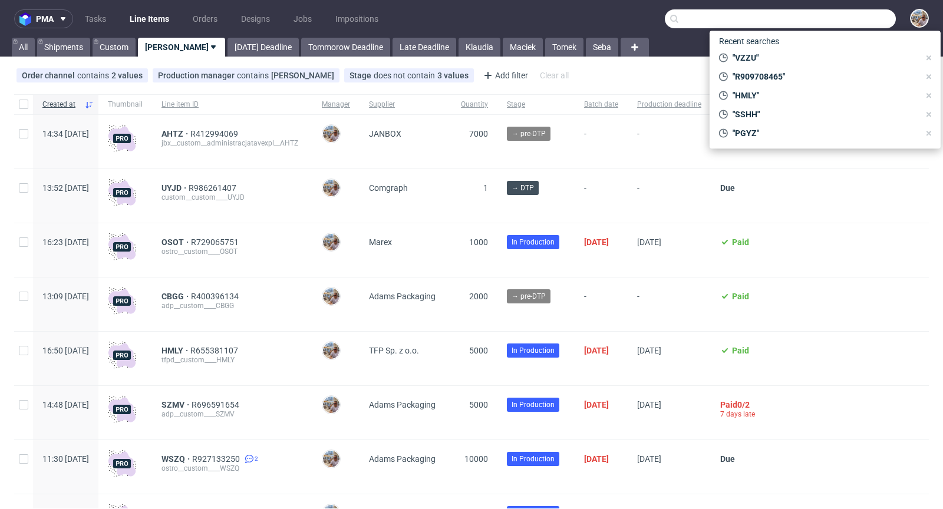
click at [847, 17] on input "text" at bounding box center [780, 18] width 231 height 19
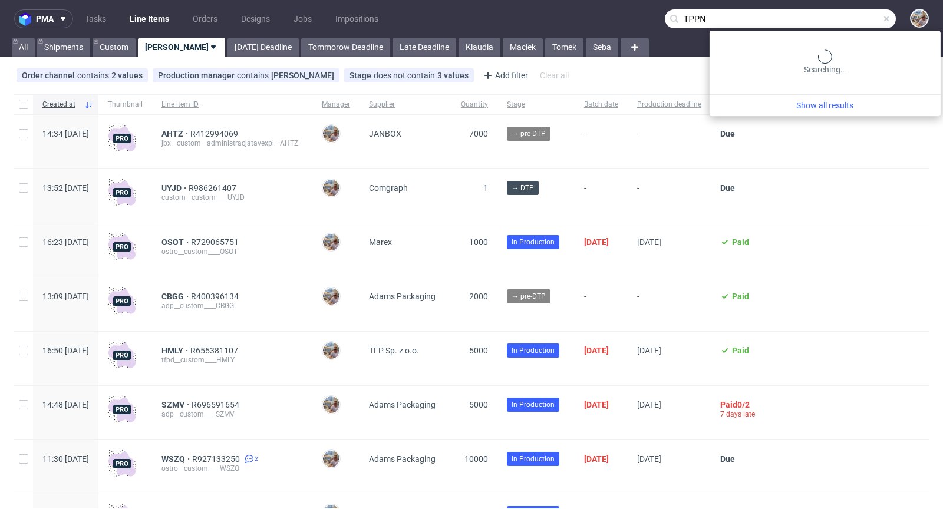
type input "TPPN"
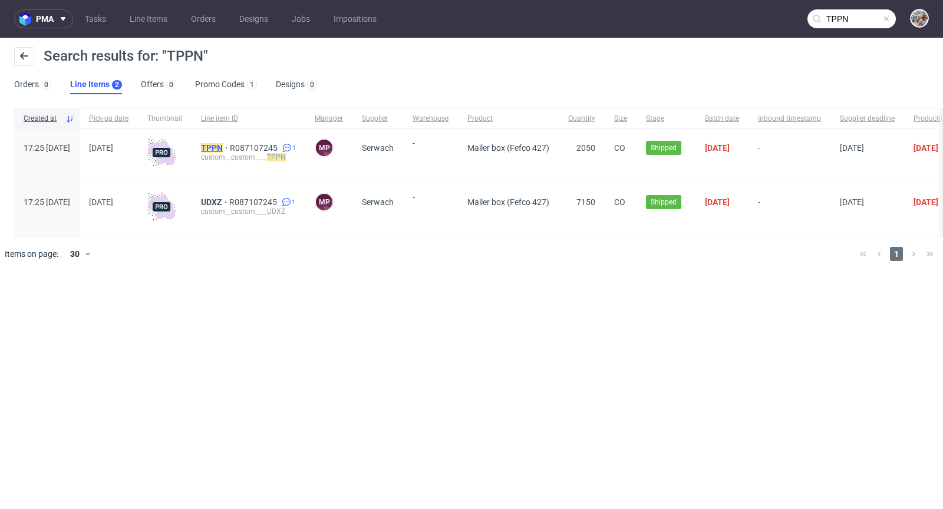
click at [223, 147] on mark "TPPN" at bounding box center [212, 147] width 22 height 9
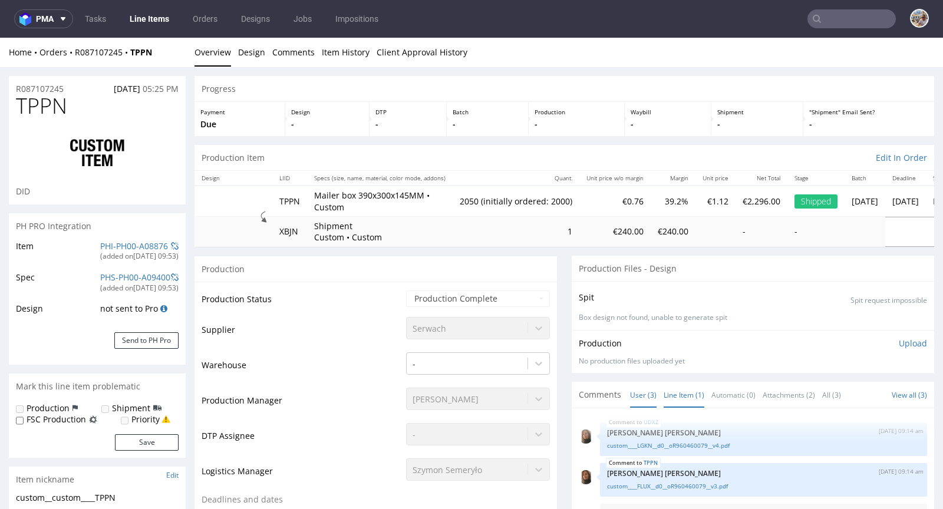
click at [674, 400] on link "Line Item (1)" at bounding box center [684, 395] width 41 height 25
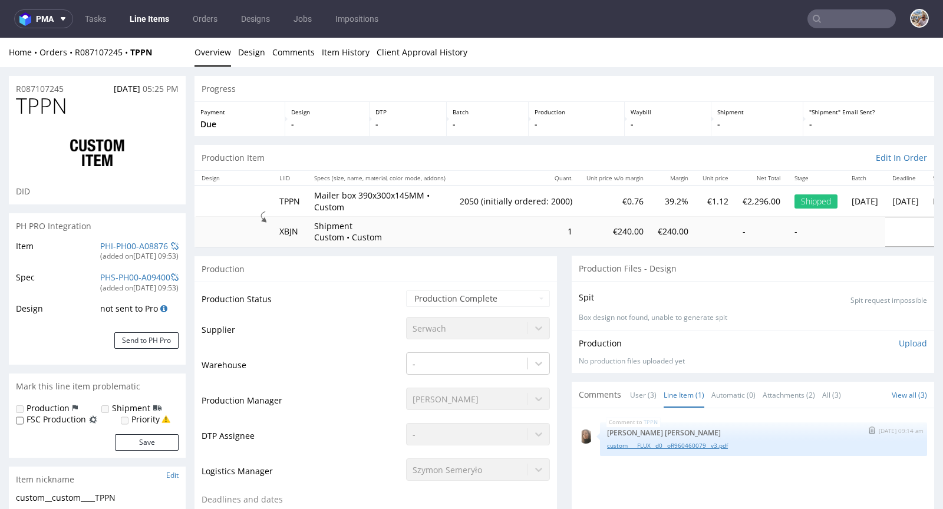
click at [682, 446] on link "custom____FLUX__d0__oR960460079__v3.pdf" at bounding box center [763, 446] width 313 height 9
drag, startPoint x: 67, startPoint y: 86, endPoint x: 14, endPoint y: 88, distance: 52.5
click at [14, 88] on div "R087107245 31.07.2025 05:25 PM" at bounding box center [97, 85] width 177 height 19
copy p "R087107245"
click at [86, 108] on h1 "TPPN" at bounding box center [97, 106] width 163 height 24
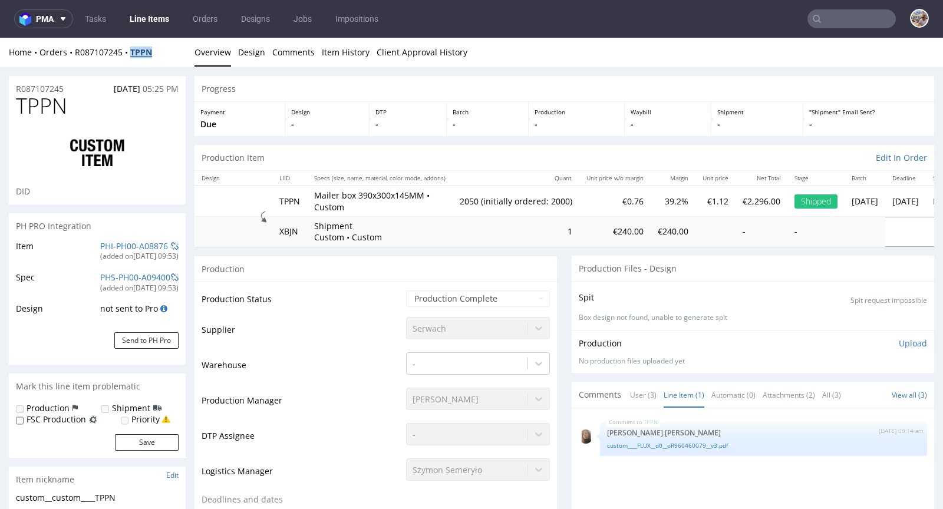
drag, startPoint x: 157, startPoint y: 54, endPoint x: 131, endPoint y: 52, distance: 25.4
click at [131, 52] on div "Home Orders R087107245 TPPN" at bounding box center [97, 53] width 177 height 12
copy strong "TPPN"
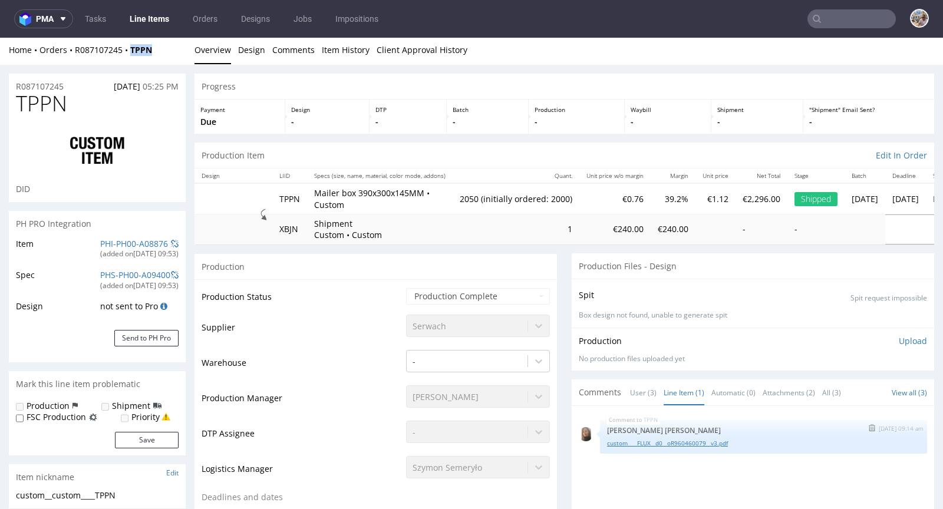
click at [689, 439] on link "custom____FLUX__d0__oR960460079__v3.pdf" at bounding box center [763, 443] width 313 height 9
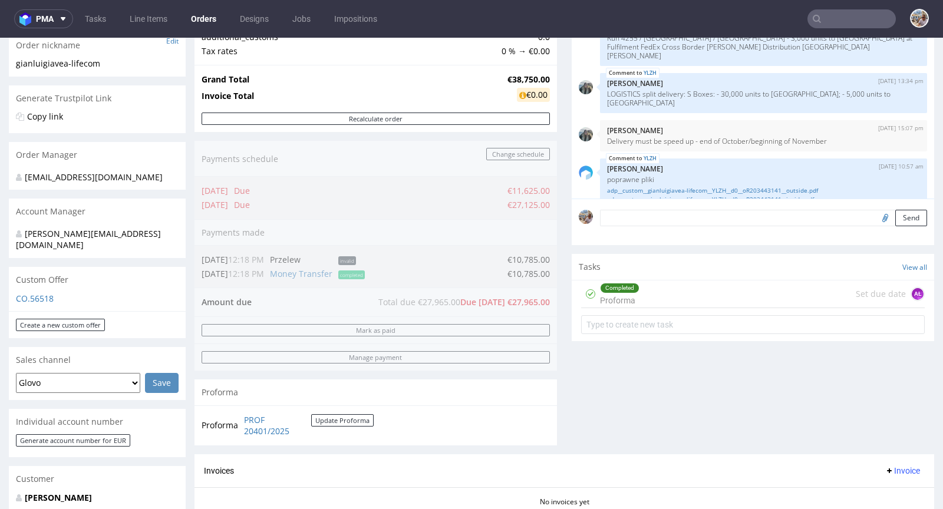
scroll to position [429, 0]
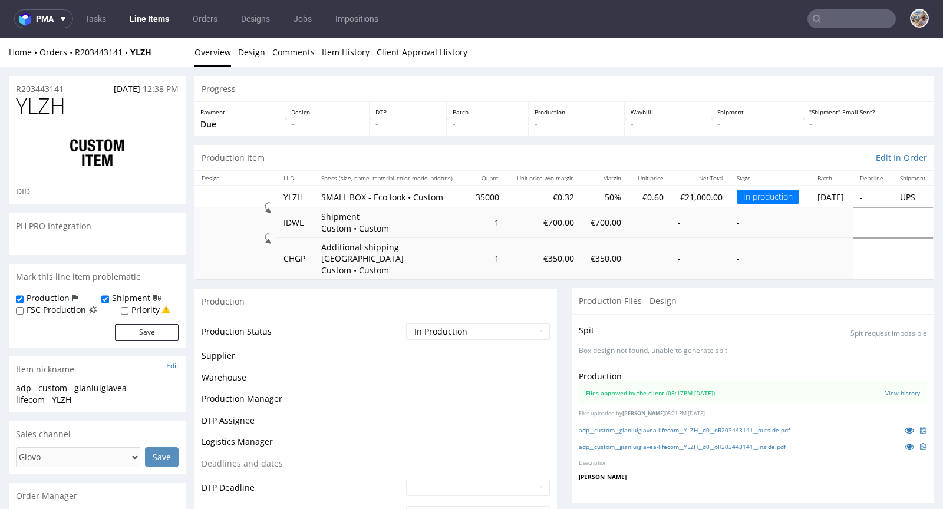
scroll to position [706, 0]
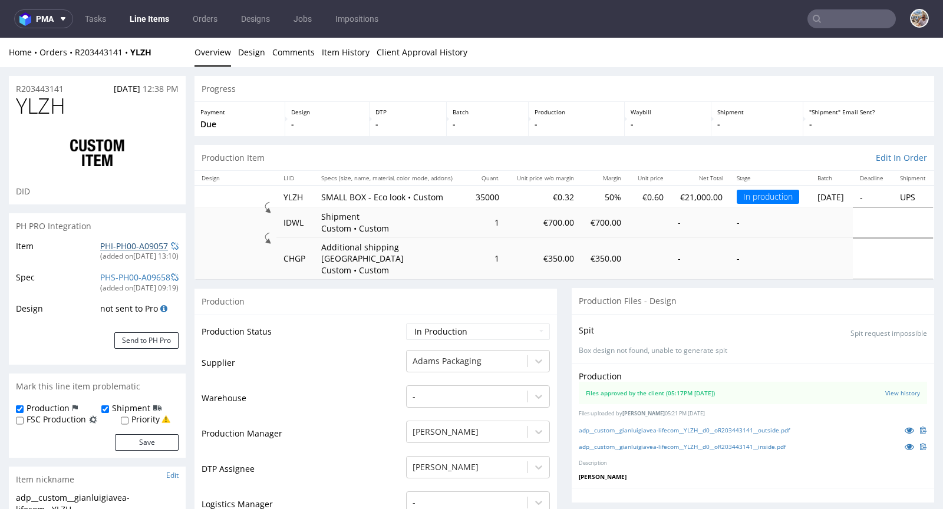
click at [122, 249] on link "PHI-PH00-A09057" at bounding box center [134, 246] width 68 height 11
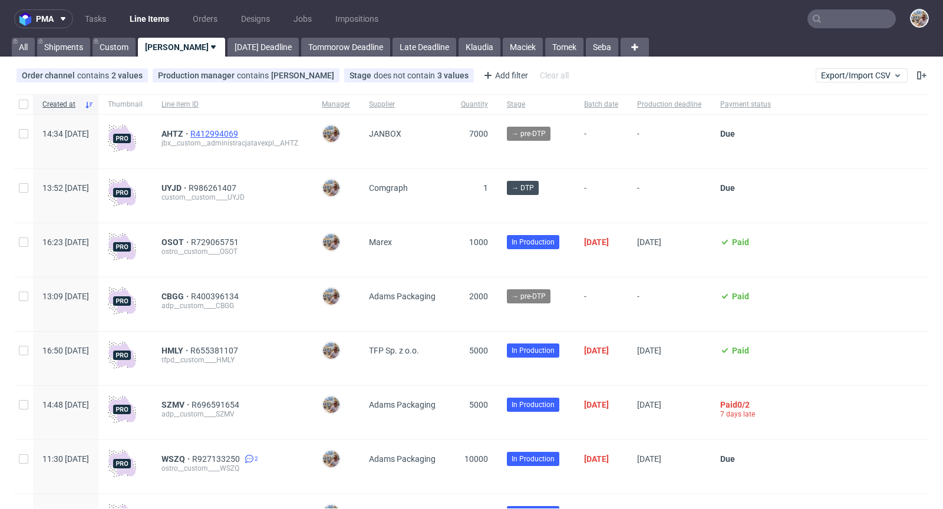
click at [241, 132] on span "R412994069" at bounding box center [215, 133] width 50 height 9
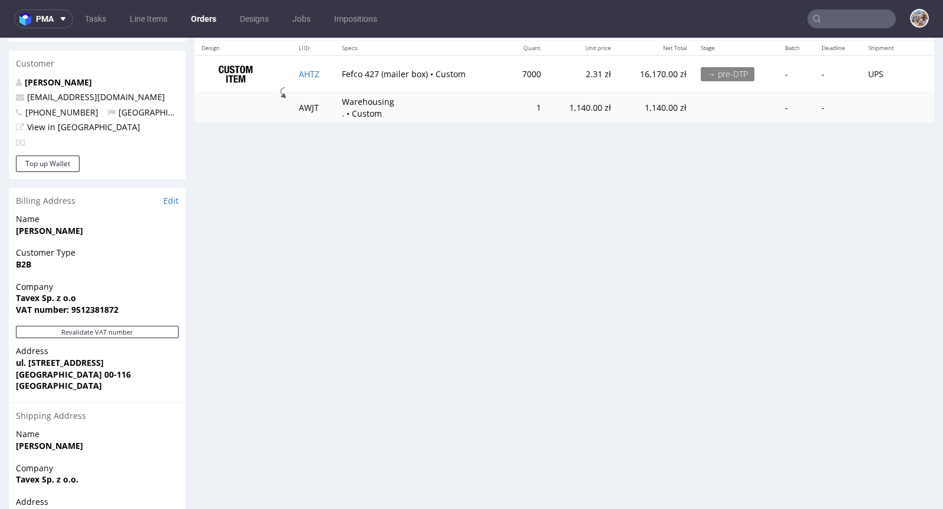
scroll to position [552, 0]
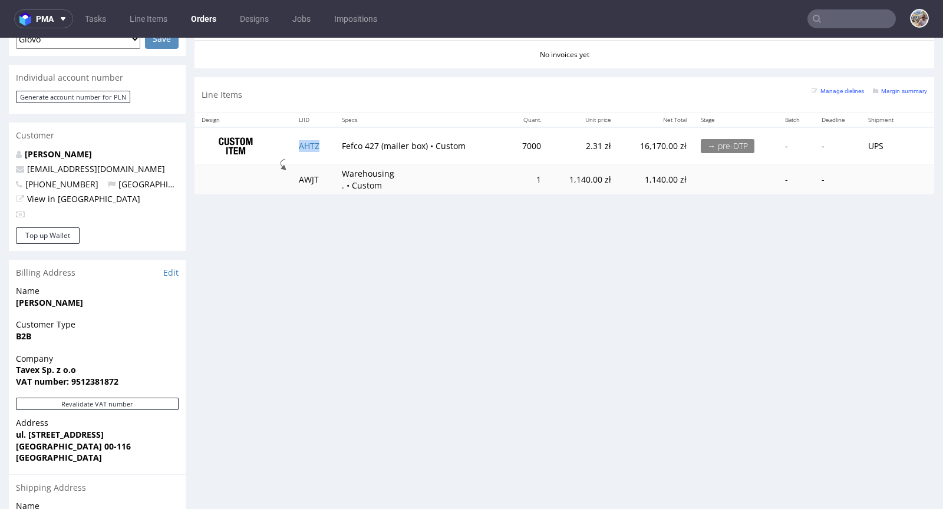
click at [326, 149] on td "AHTZ" at bounding box center [314, 145] width 44 height 37
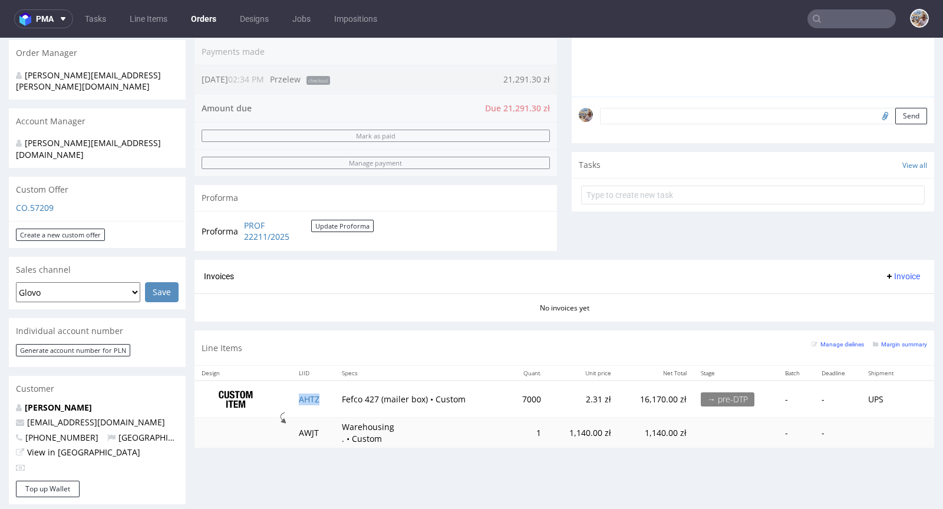
scroll to position [0, 0]
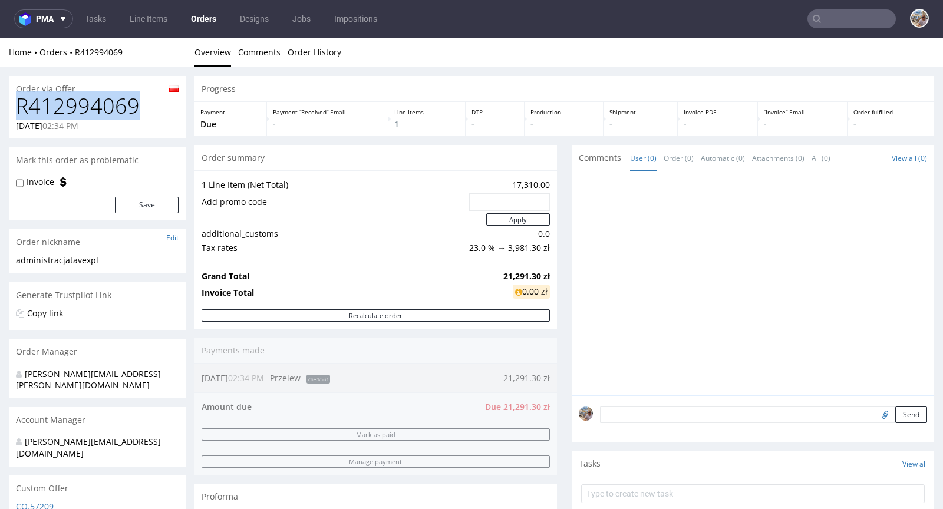
drag, startPoint x: 140, startPoint y: 106, endPoint x: 18, endPoint y: 104, distance: 121.4
click at [18, 104] on h1 "R412994069" at bounding box center [97, 106] width 163 height 24
copy h1 "R412994069"
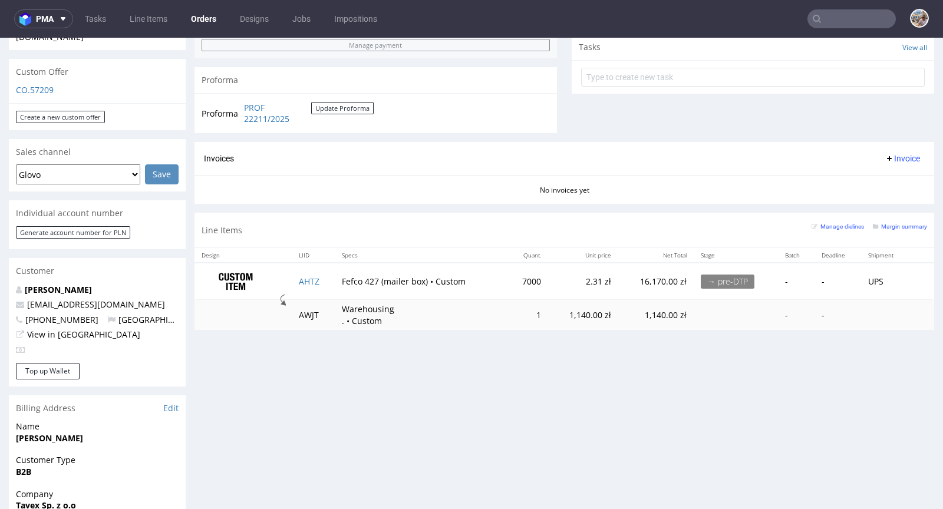
scroll to position [440, 0]
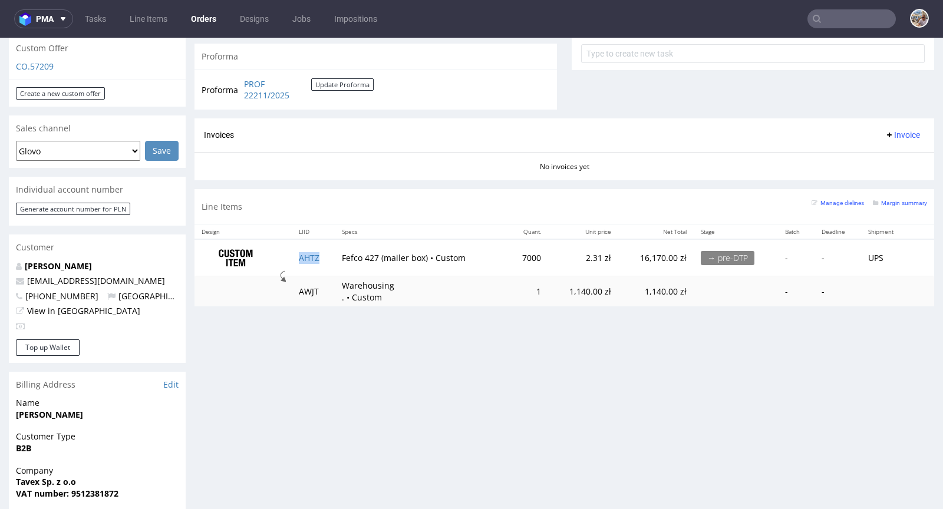
click at [327, 258] on td "AHTZ" at bounding box center [314, 257] width 44 height 37
copy link "AHTZ"
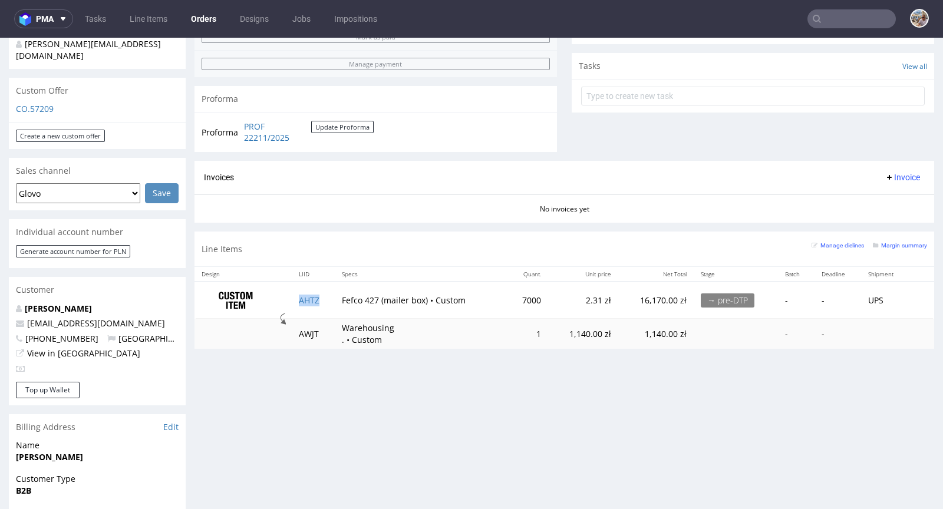
scroll to position [400, 0]
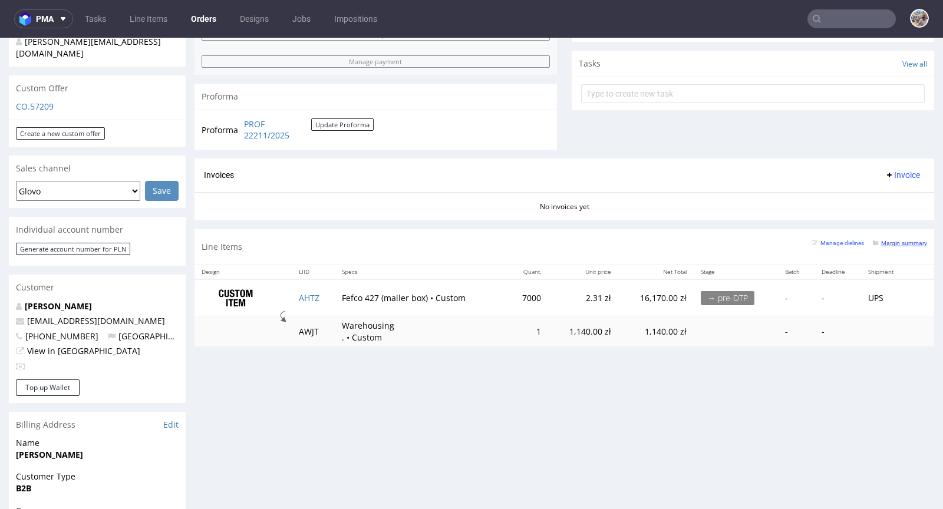
click at [887, 241] on small "Margin summary" at bounding box center [900, 243] width 54 height 6
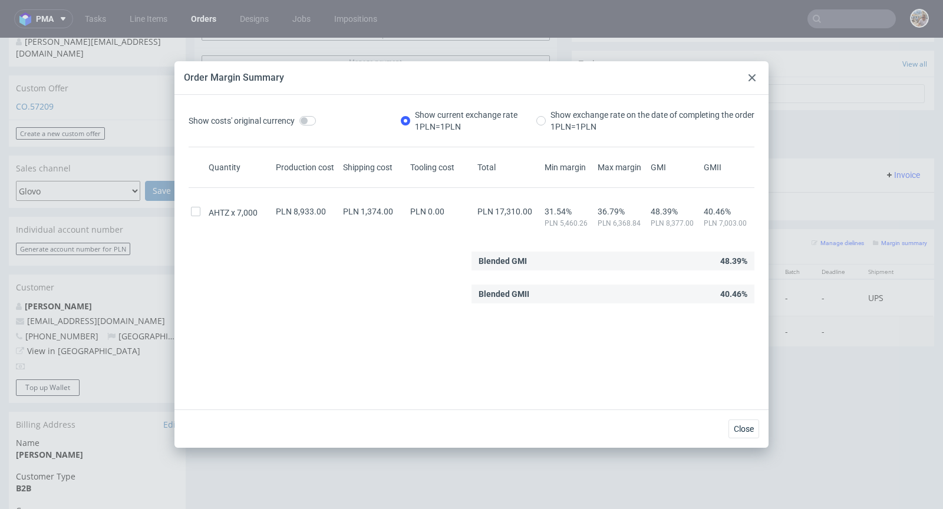
click at [746, 75] on div at bounding box center [752, 78] width 14 height 14
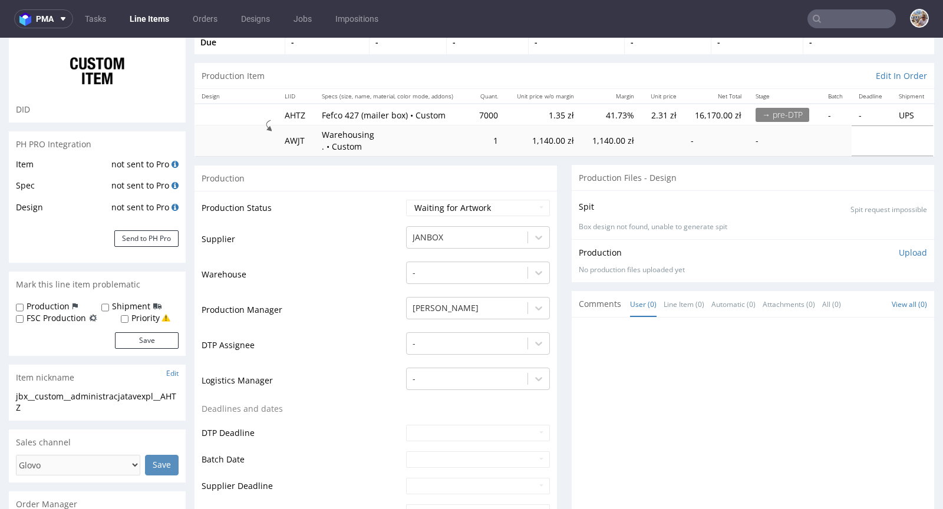
scroll to position [384, 0]
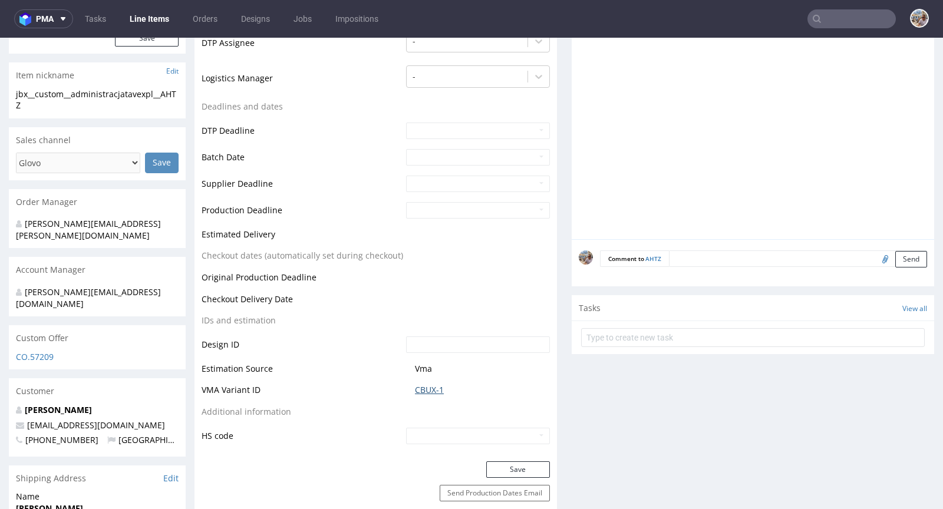
click at [421, 387] on link "CBUX-1" at bounding box center [429, 390] width 29 height 12
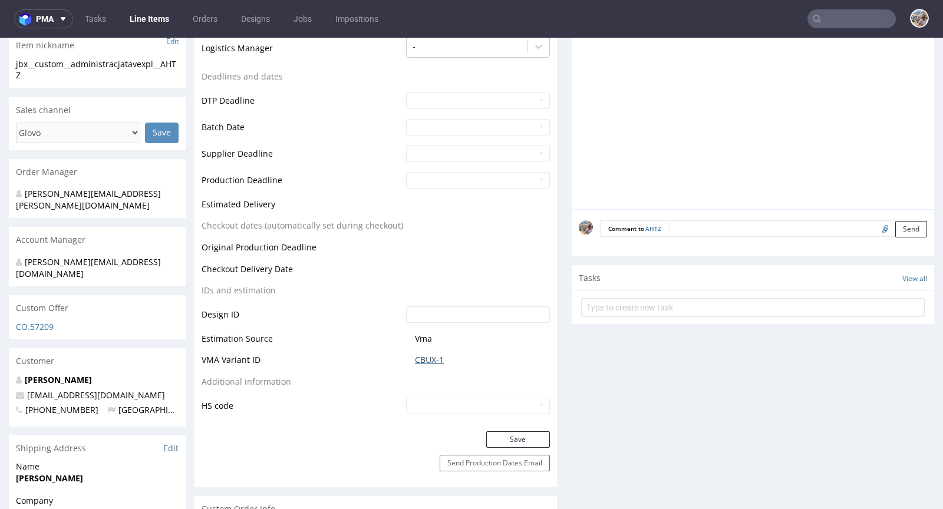
scroll to position [292, 0]
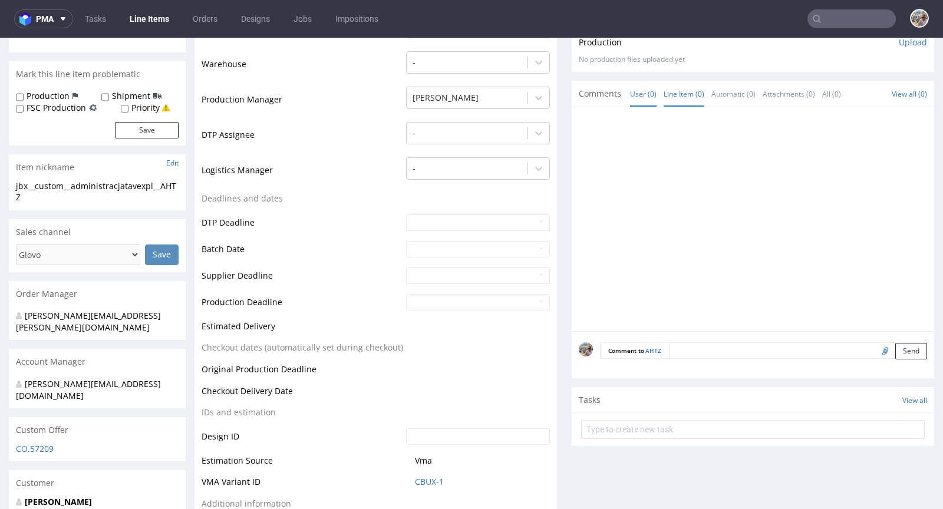
click at [672, 101] on link "Line Item (0)" at bounding box center [684, 93] width 41 height 25
click at [676, 349] on textarea at bounding box center [798, 350] width 258 height 17
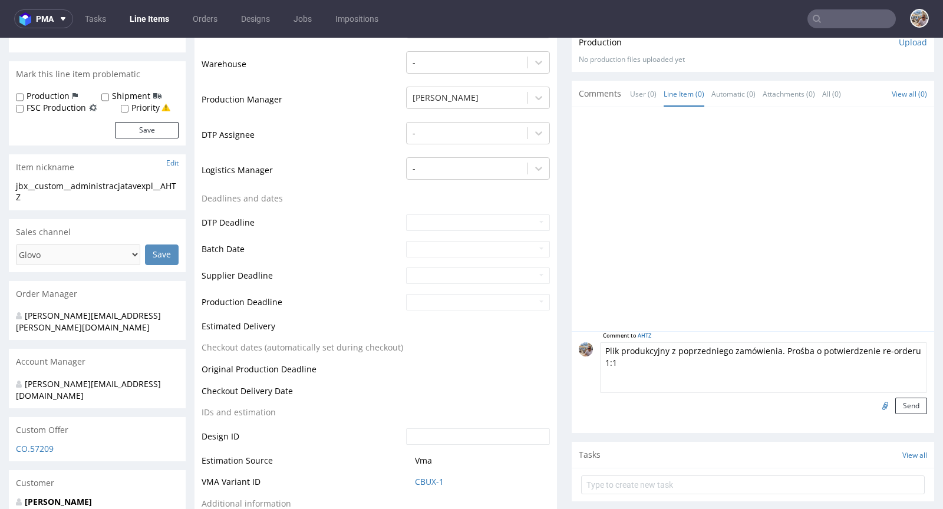
type textarea "Plik produkcyjny z poprzedniego zamówienia. Prośba o potwierdzenie re-orderu 1:1"
click at [875, 401] on input "file" at bounding box center [883, 405] width 17 height 15
type input "C:\fakepath\f427-150x240x50-w-ptbe-b-wykrojnik.pdf"
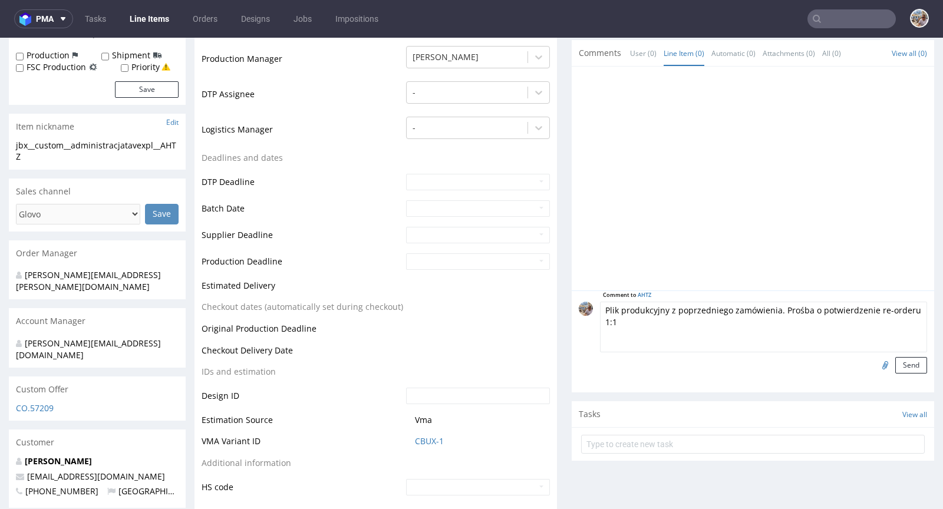
scroll to position [211, 0]
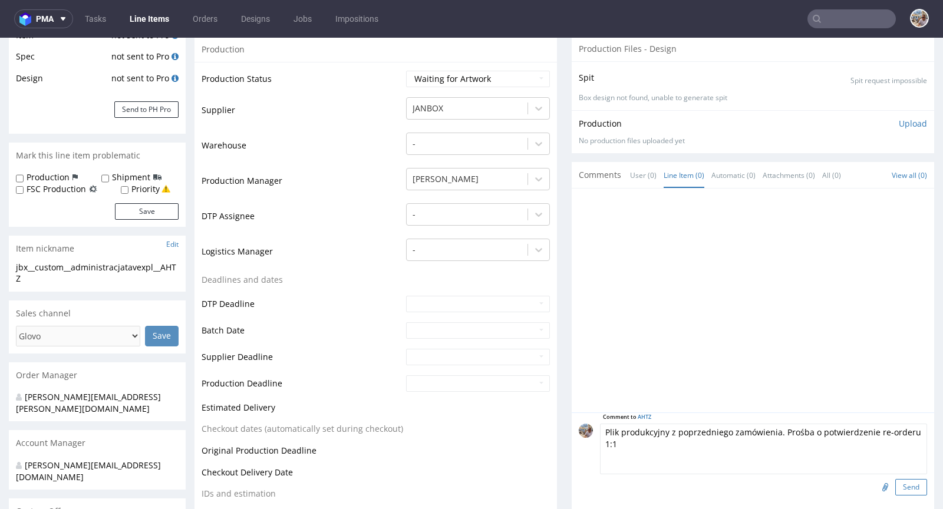
click at [902, 481] on button "Send" at bounding box center [911, 487] width 32 height 17
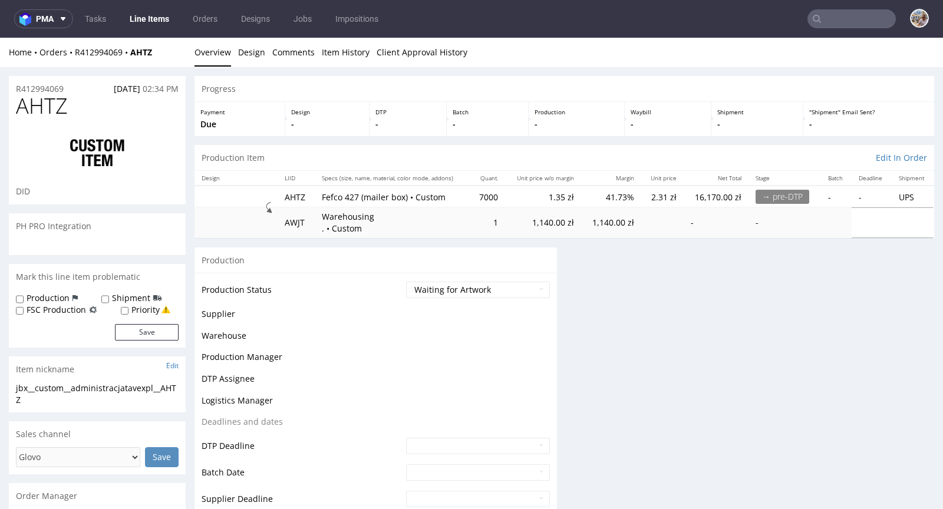
scroll to position [0, 0]
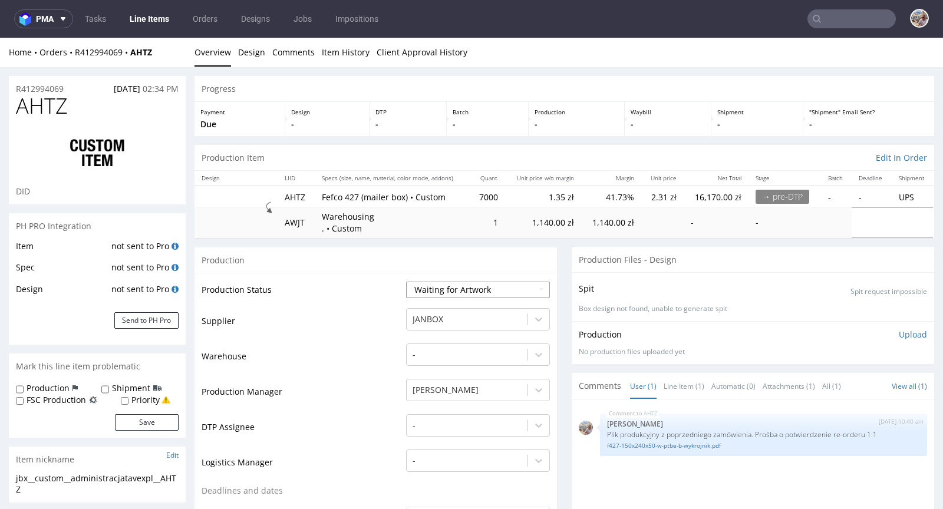
click at [463, 292] on select "Waiting for Artwork Waiting for Diecut Waiting for Mockup Waiting for DTP Waiti…" at bounding box center [478, 290] width 144 height 17
click at [406, 282] on select "Waiting for Artwork Waiting for Diecut Waiting for Mockup Waiting for DTP Waiti…" at bounding box center [478, 290] width 144 height 17
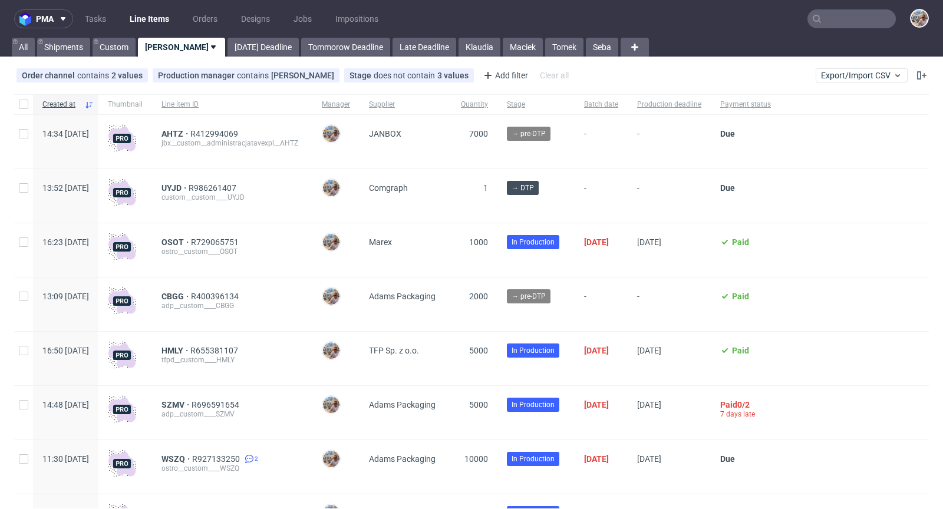
click at [822, 9] on div at bounding box center [852, 18] width 88 height 19
click at [840, 28] on nav "pma Tasks Line Items Orders Designs Jobs Impositions" at bounding box center [471, 19] width 943 height 38
click at [842, 24] on input "text" at bounding box center [852, 18] width 88 height 19
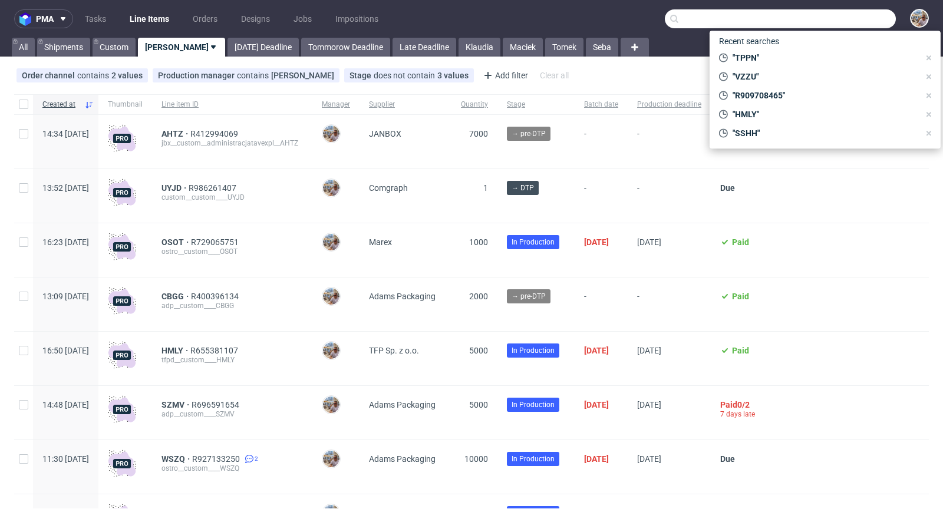
paste input "PJEU"
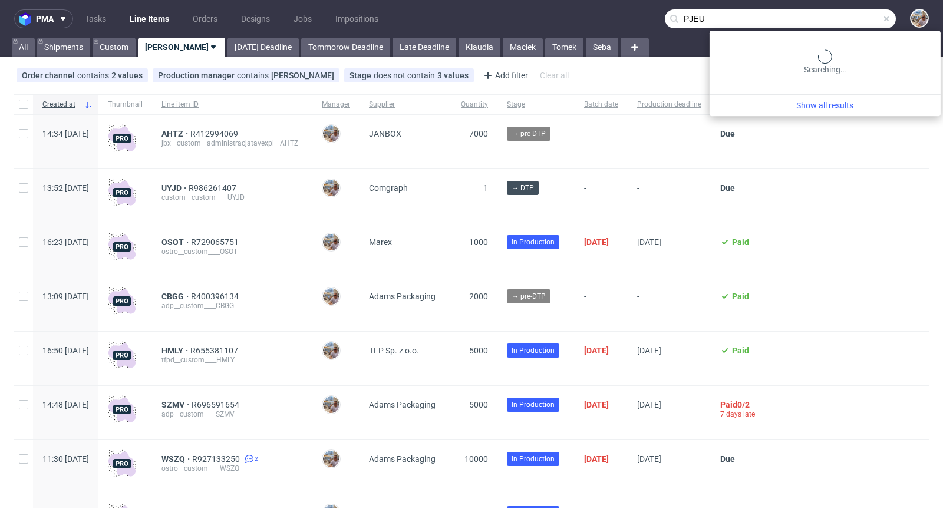
type input "PJEU"
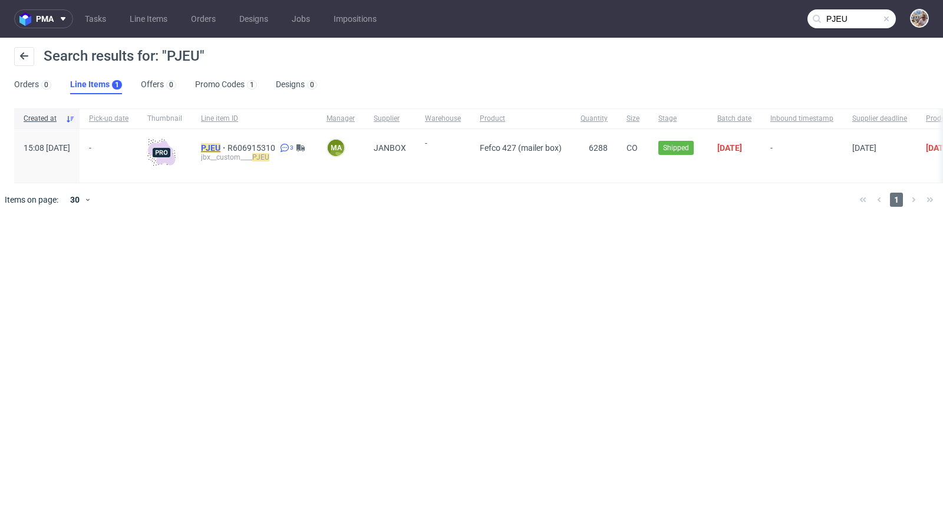
click at [220, 147] on mark "PJEU" at bounding box center [210, 147] width 19 height 9
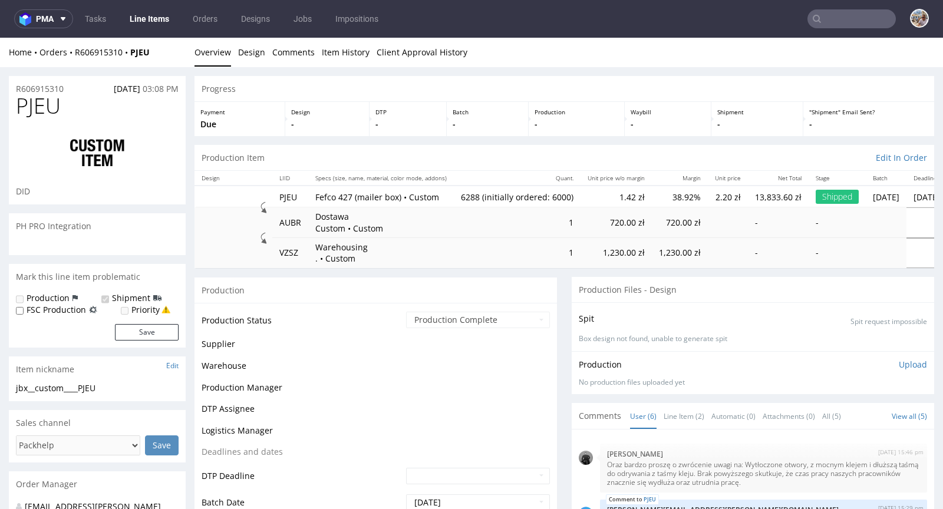
scroll to position [82, 0]
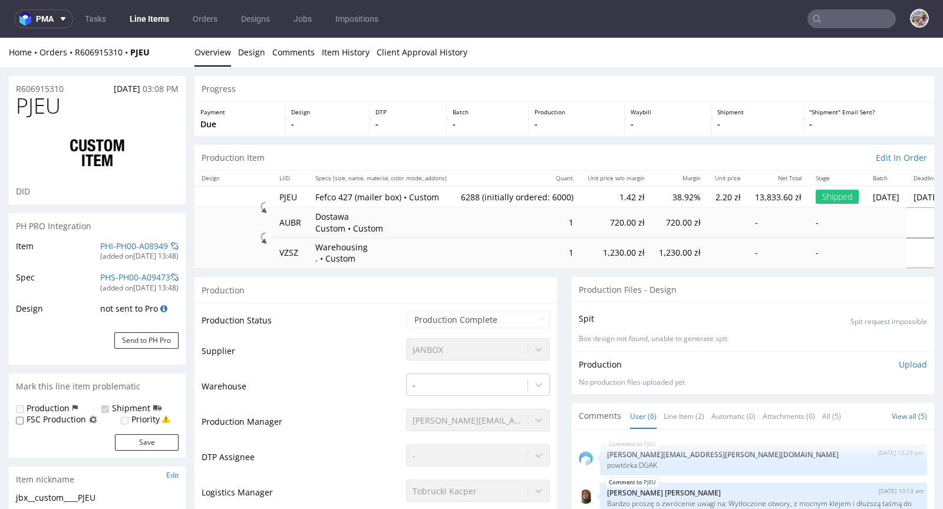
select select "in_progress"
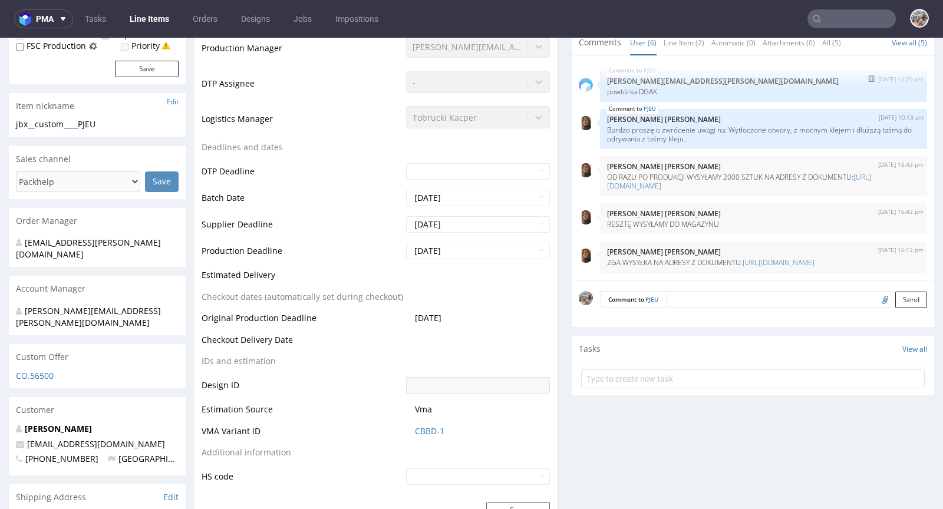
scroll to position [197, 0]
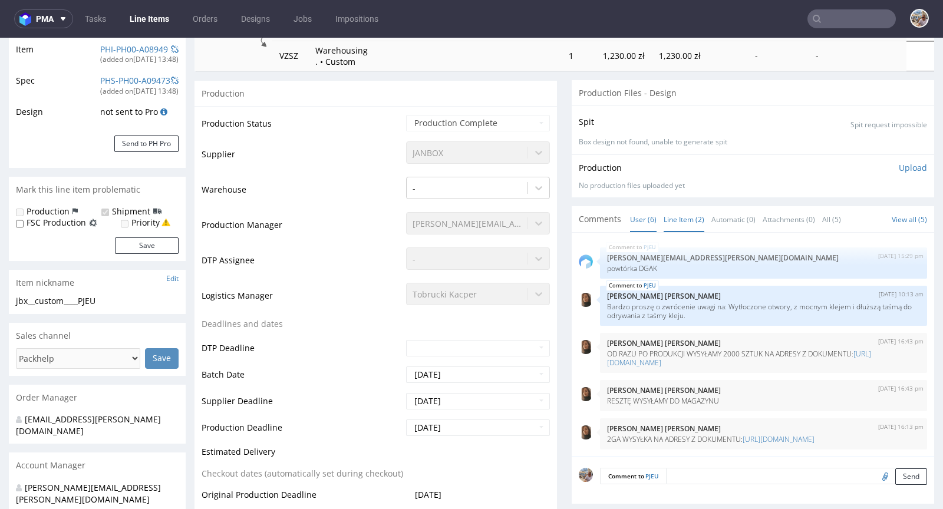
click at [674, 212] on link "Line Item (2)" at bounding box center [684, 219] width 41 height 25
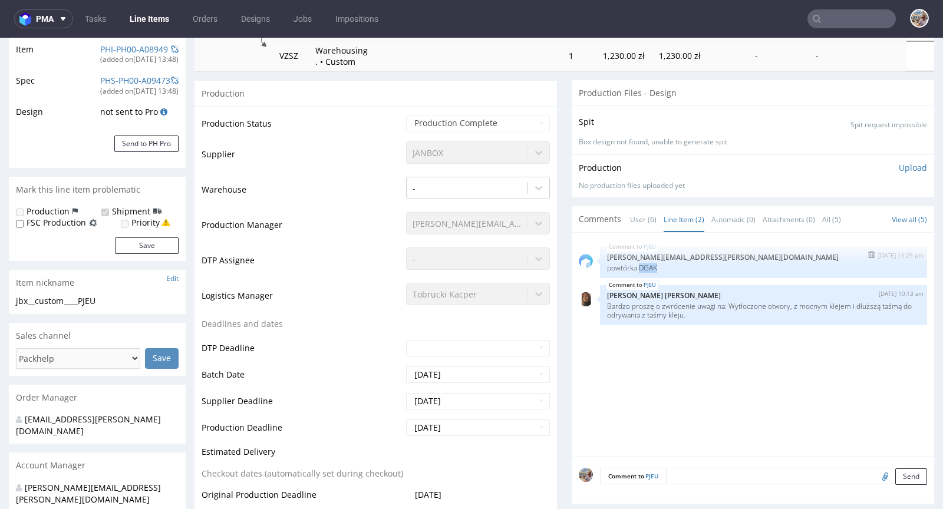
drag, startPoint x: 653, startPoint y: 263, endPoint x: 631, endPoint y: 267, distance: 22.2
click at [631, 267] on p "powtórka DGAK" at bounding box center [763, 267] width 313 height 9
copy p "DGAK"
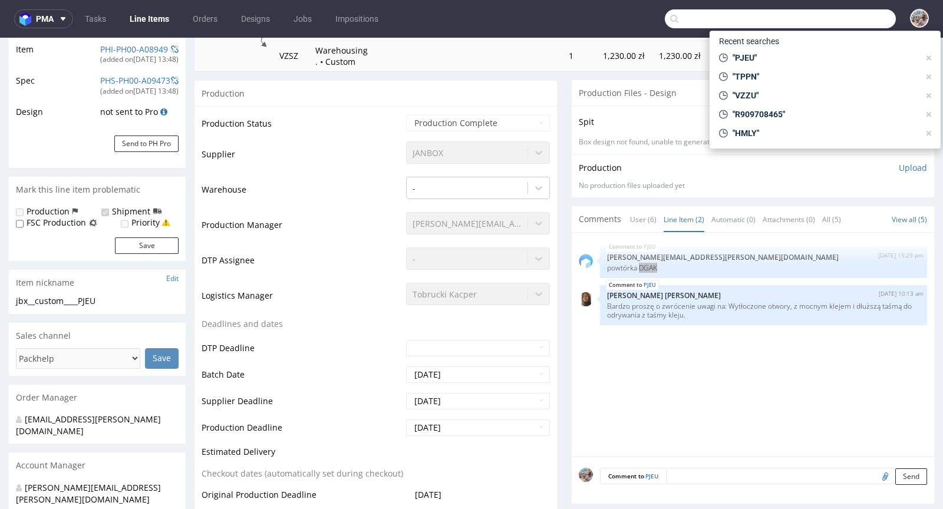
click at [838, 22] on input "text" at bounding box center [780, 18] width 231 height 19
paste input "DGAK"
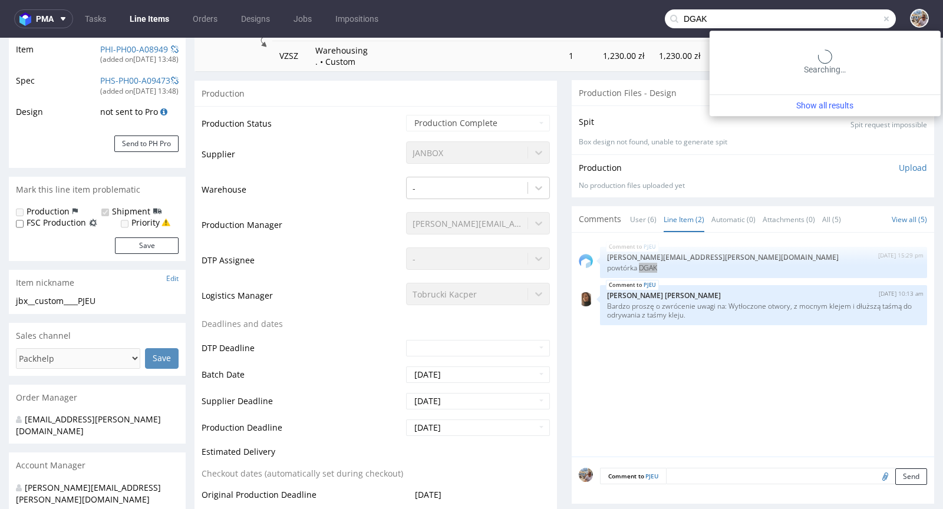
type input "DGAK"
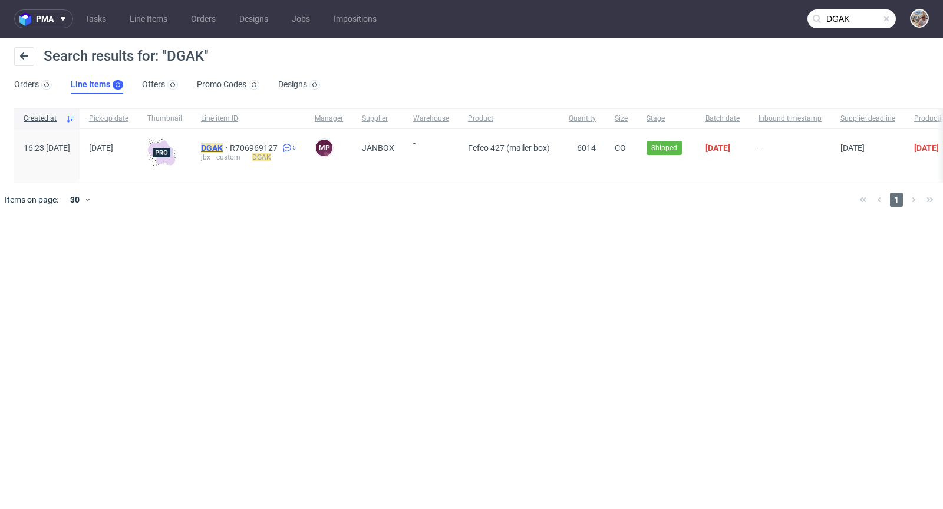
click at [223, 146] on mark "DGAK" at bounding box center [212, 147] width 22 height 9
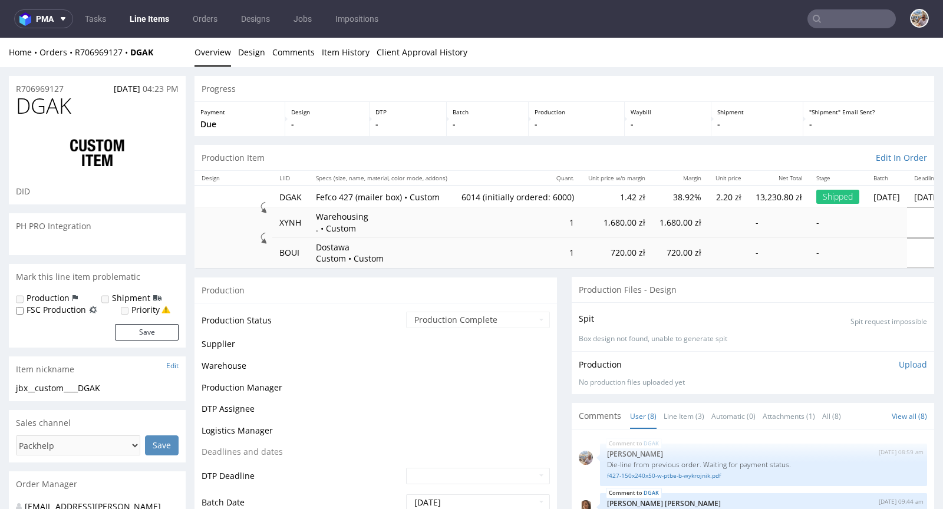
scroll to position [108, 0]
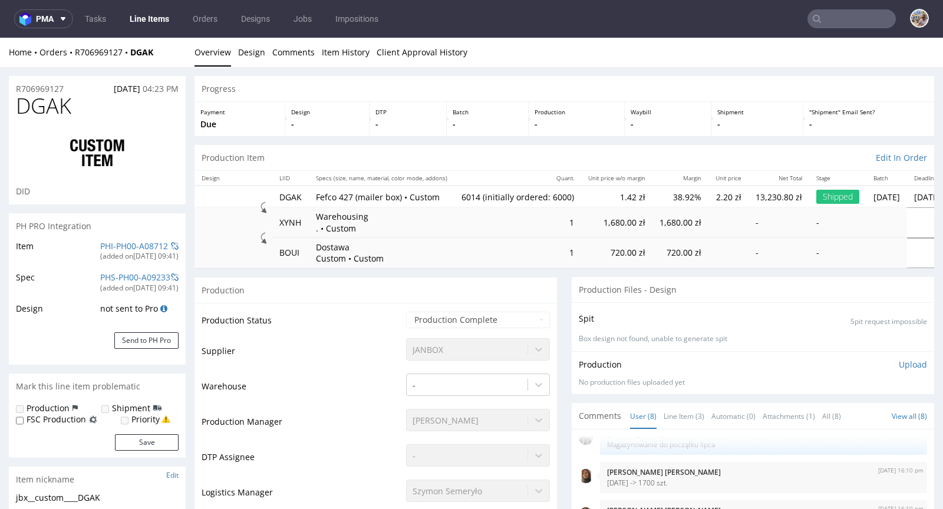
select select "in_progress"
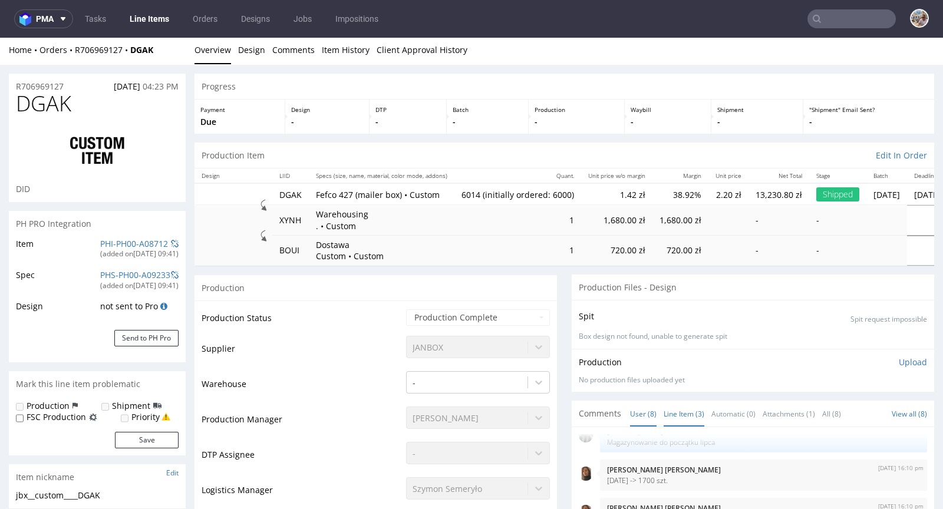
click at [674, 404] on link "Line Item (3)" at bounding box center [684, 413] width 41 height 25
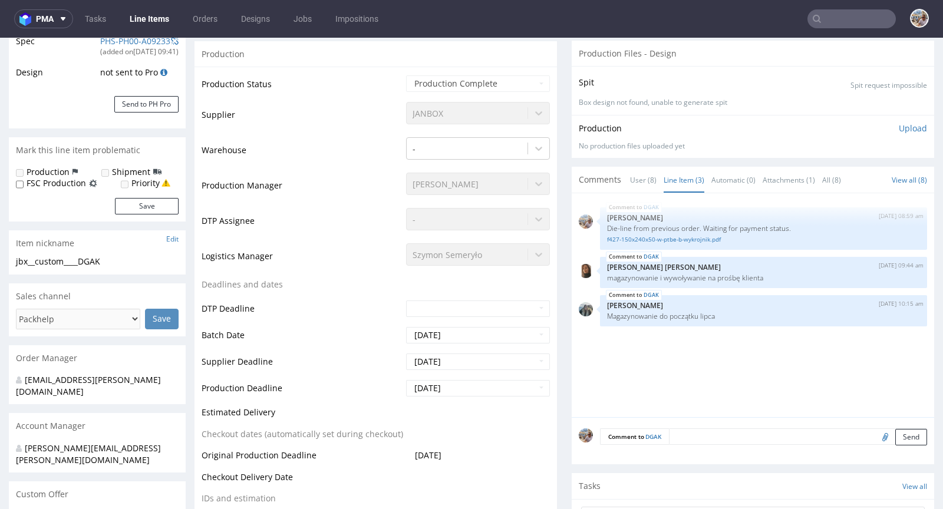
scroll to position [232, 0]
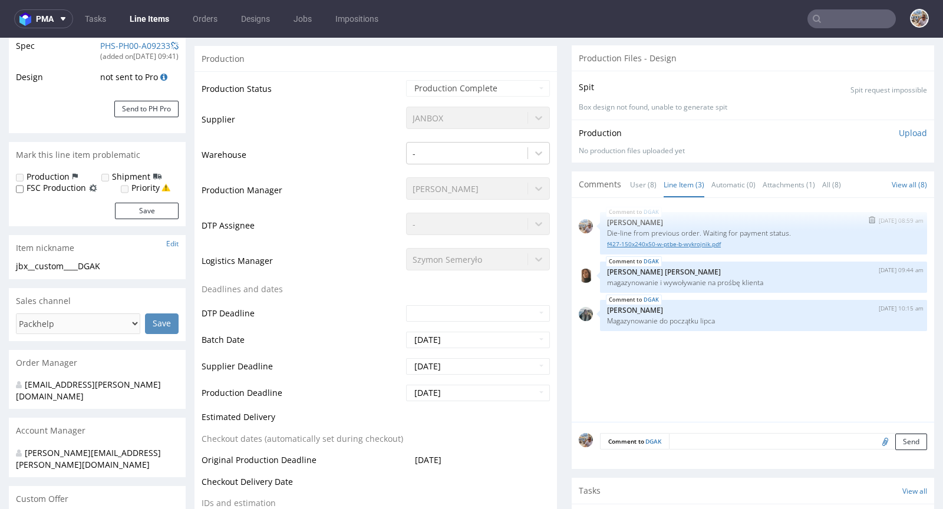
click at [653, 243] on link "f427-150x240x50-w-ptbe-b-wykrojnik.pdf" at bounding box center [763, 244] width 313 height 9
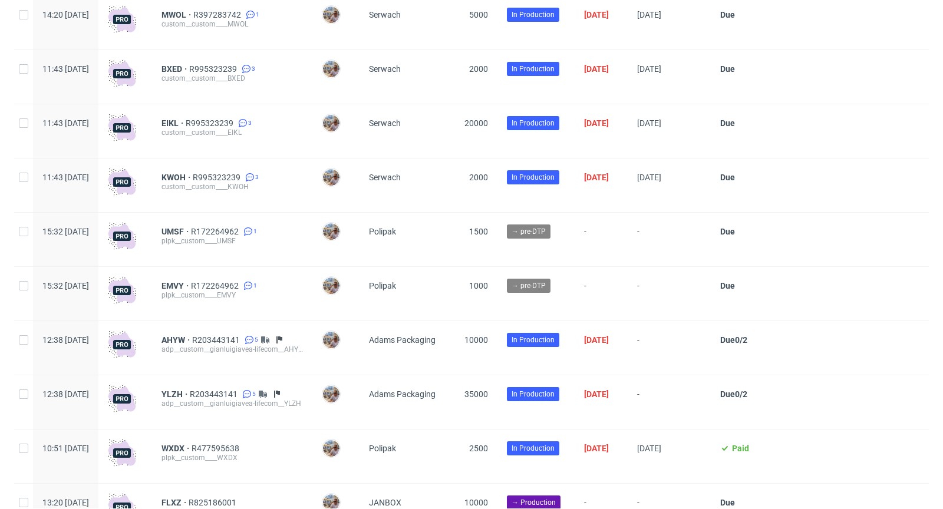
scroll to position [2159, 0]
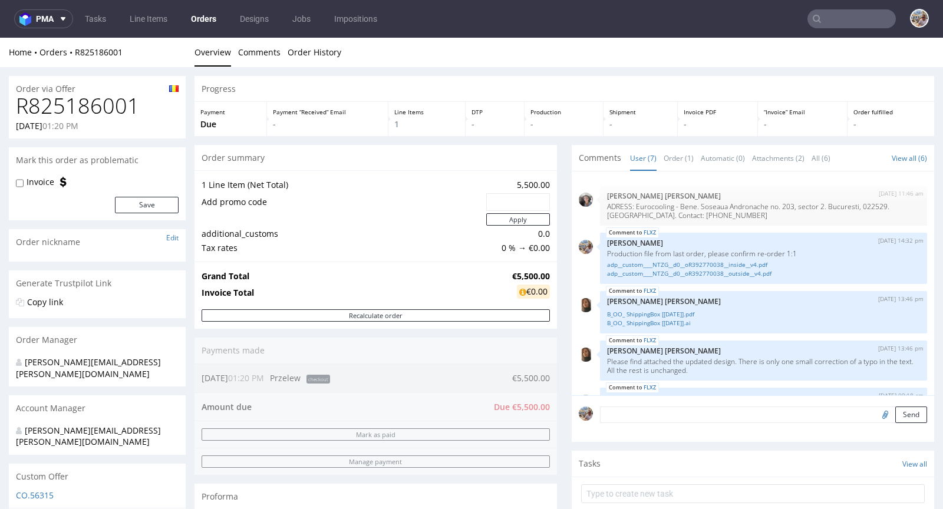
scroll to position [116, 0]
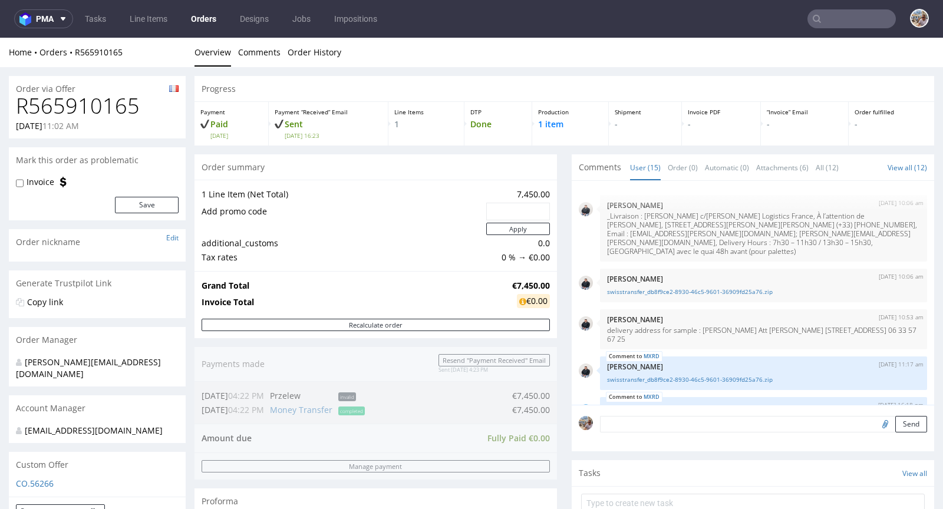
scroll to position [591, 0]
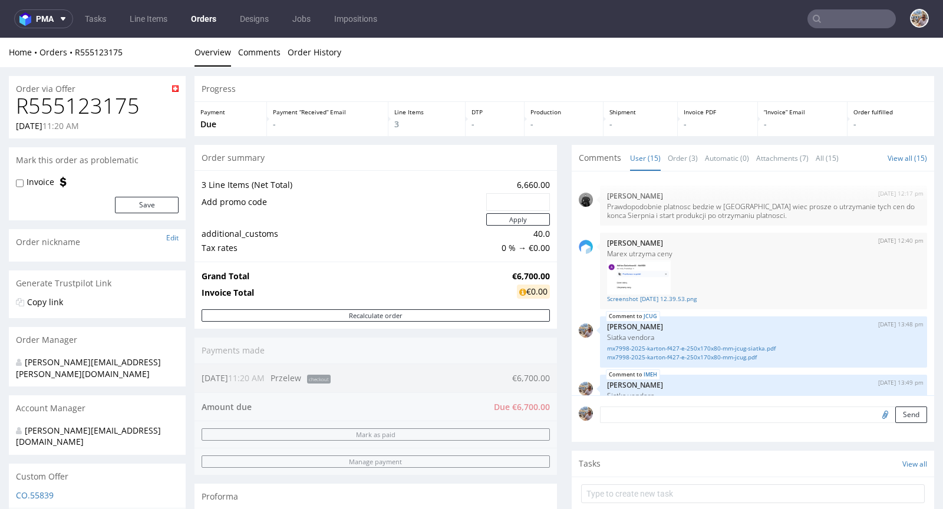
scroll to position [513, 0]
